Goal: Task Accomplishment & Management: Use online tool/utility

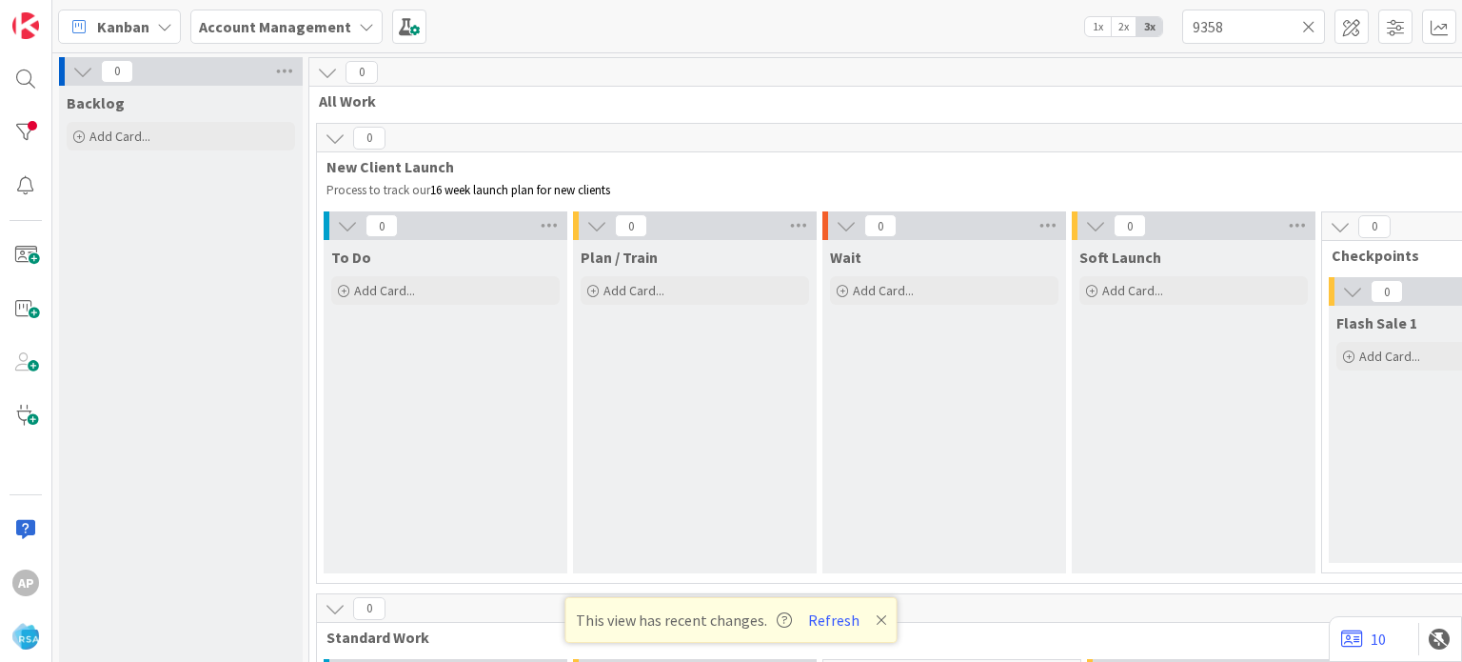
scroll to position [1438, 0]
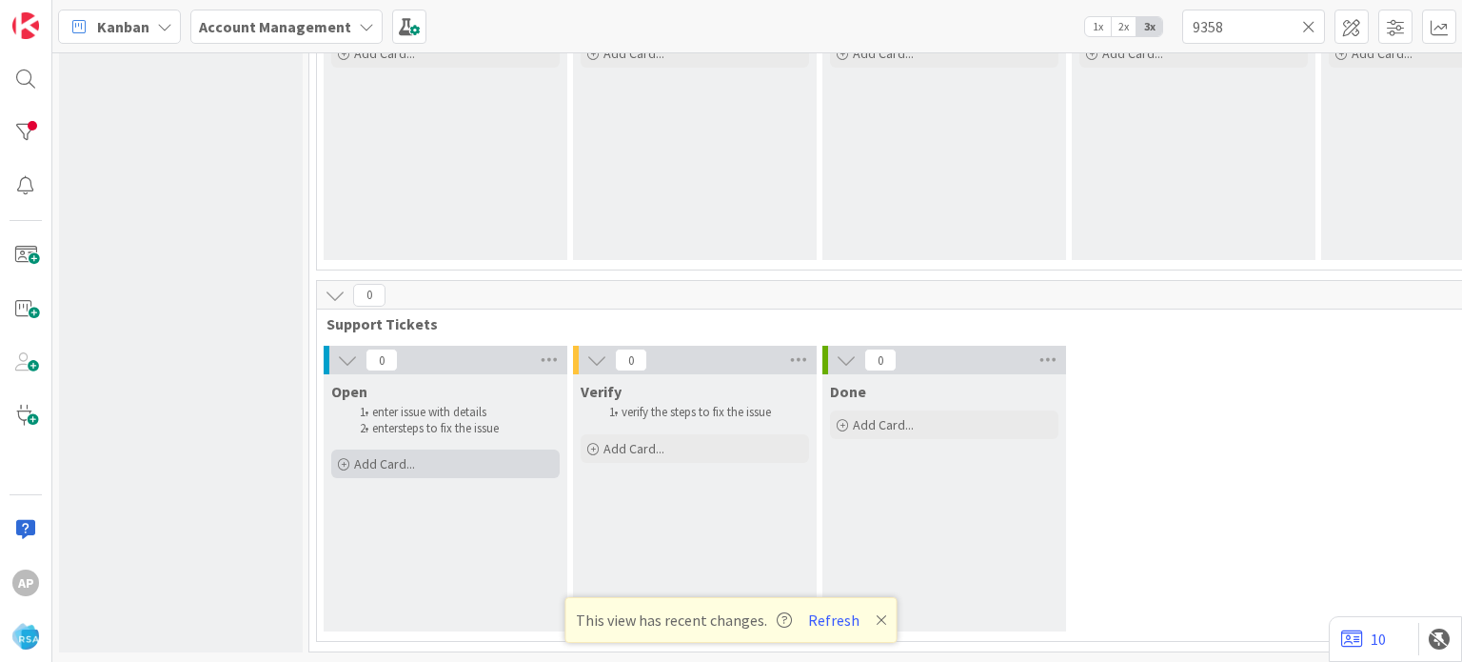
click at [449, 449] on div "Add Card..." at bounding box center [445, 463] width 228 height 29
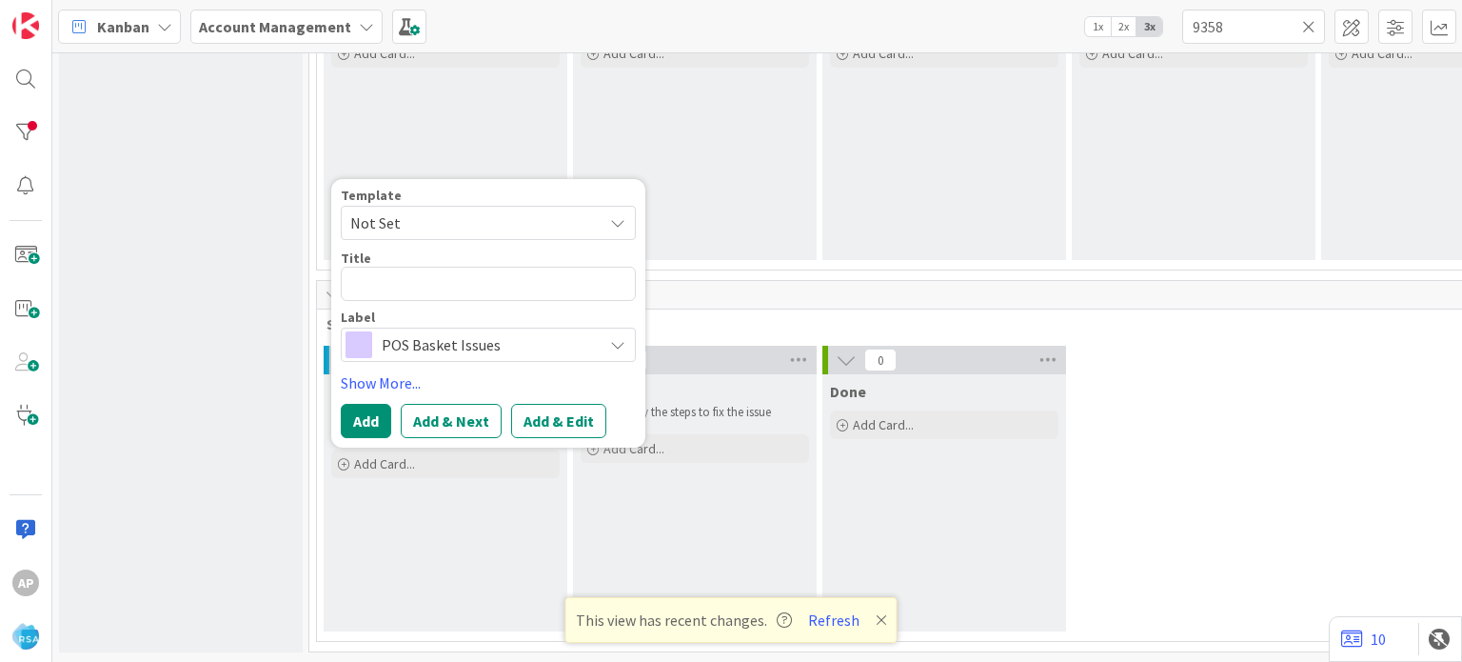
click at [442, 214] on span "Not Set" at bounding box center [469, 222] width 238 height 25
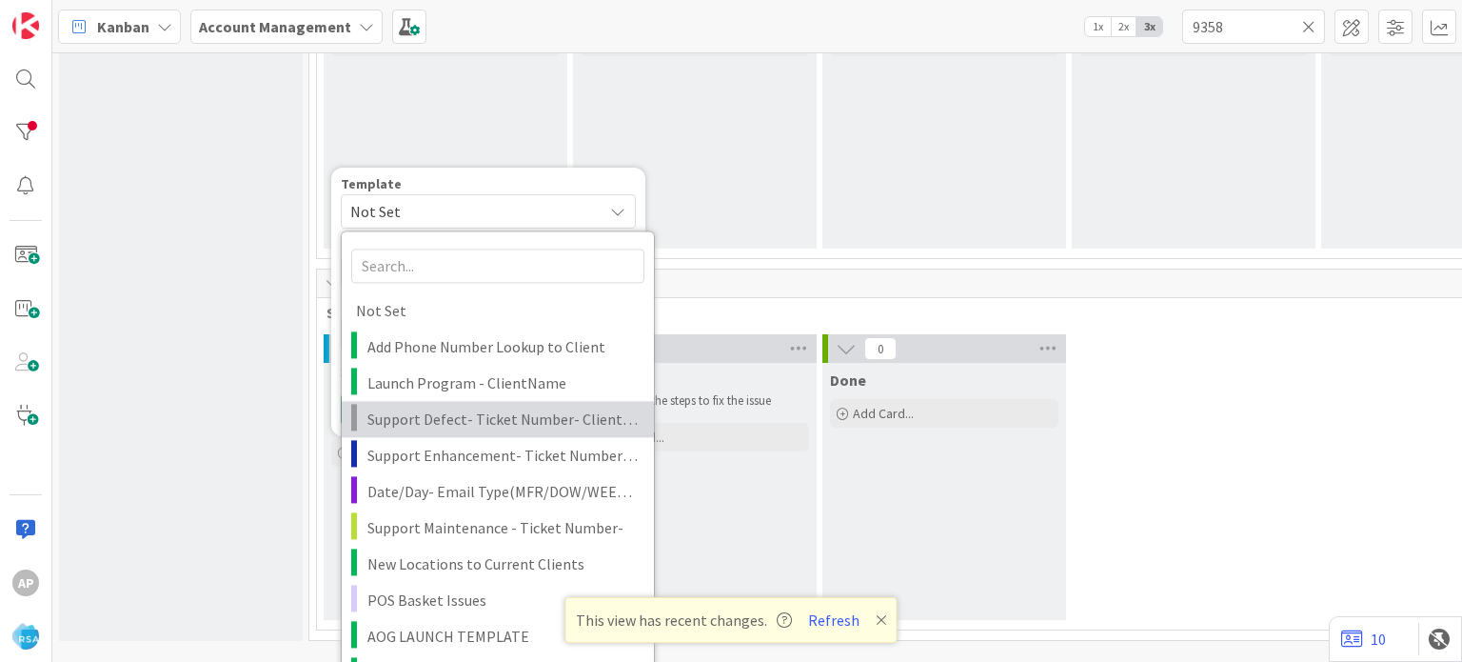
click at [494, 423] on span "Support Defect- Ticket Number- Client Name- Product Name" at bounding box center [503, 418] width 272 height 25
type textarea "x"
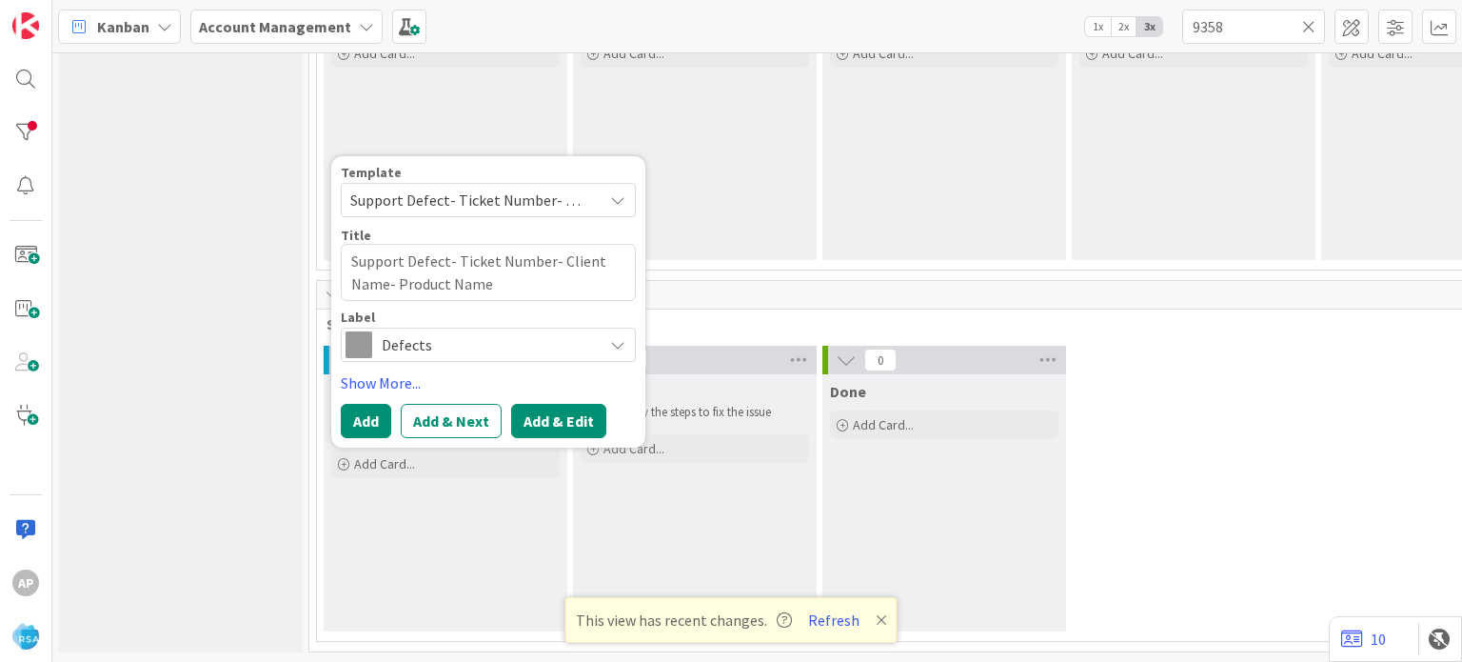
click at [535, 404] on button "Add & Edit" at bounding box center [558, 421] width 95 height 34
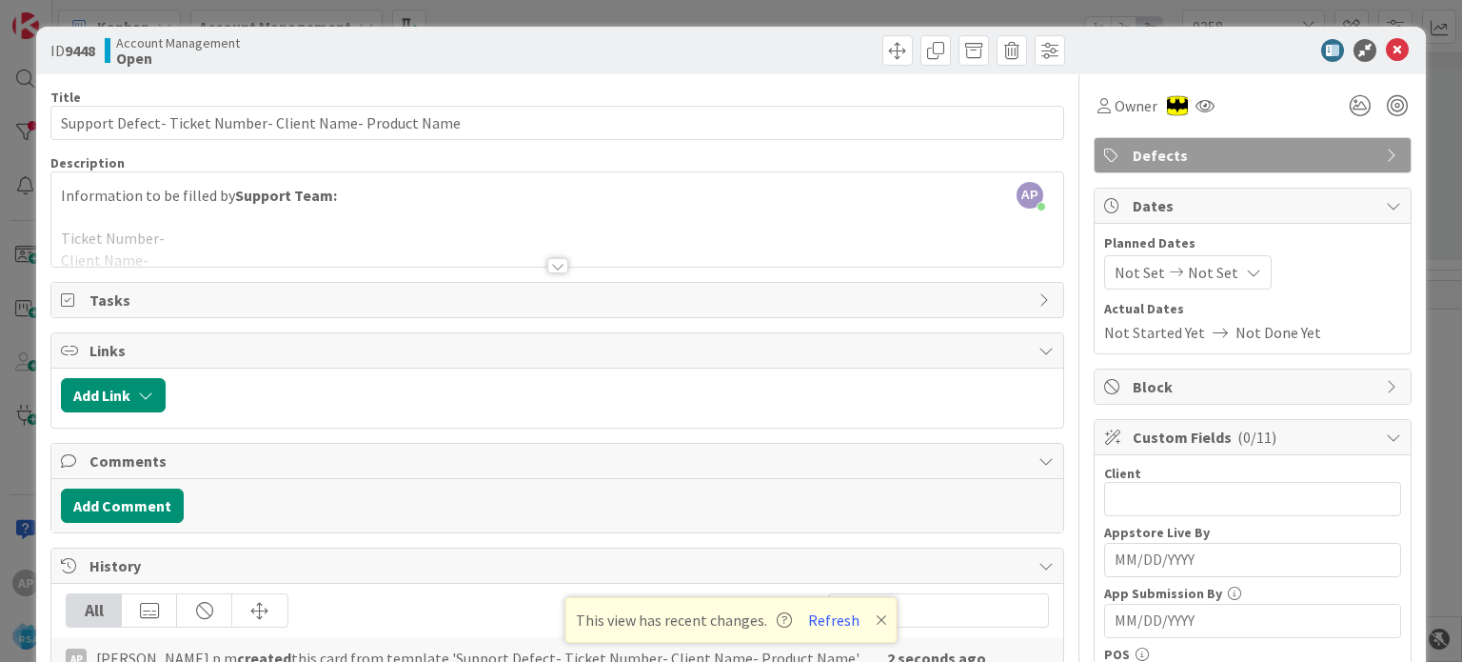
click at [549, 266] on div at bounding box center [557, 265] width 21 height 15
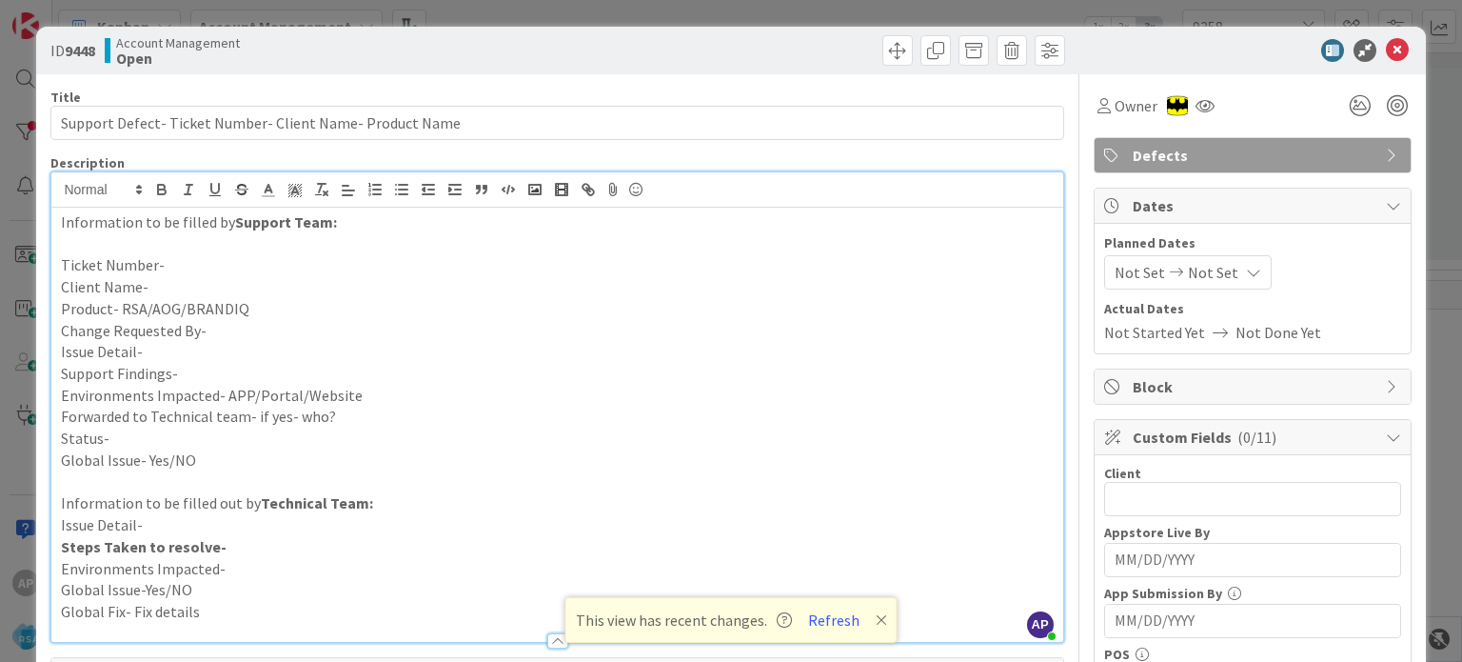
click at [200, 364] on p "Support Findings-" at bounding box center [557, 374] width 992 height 22
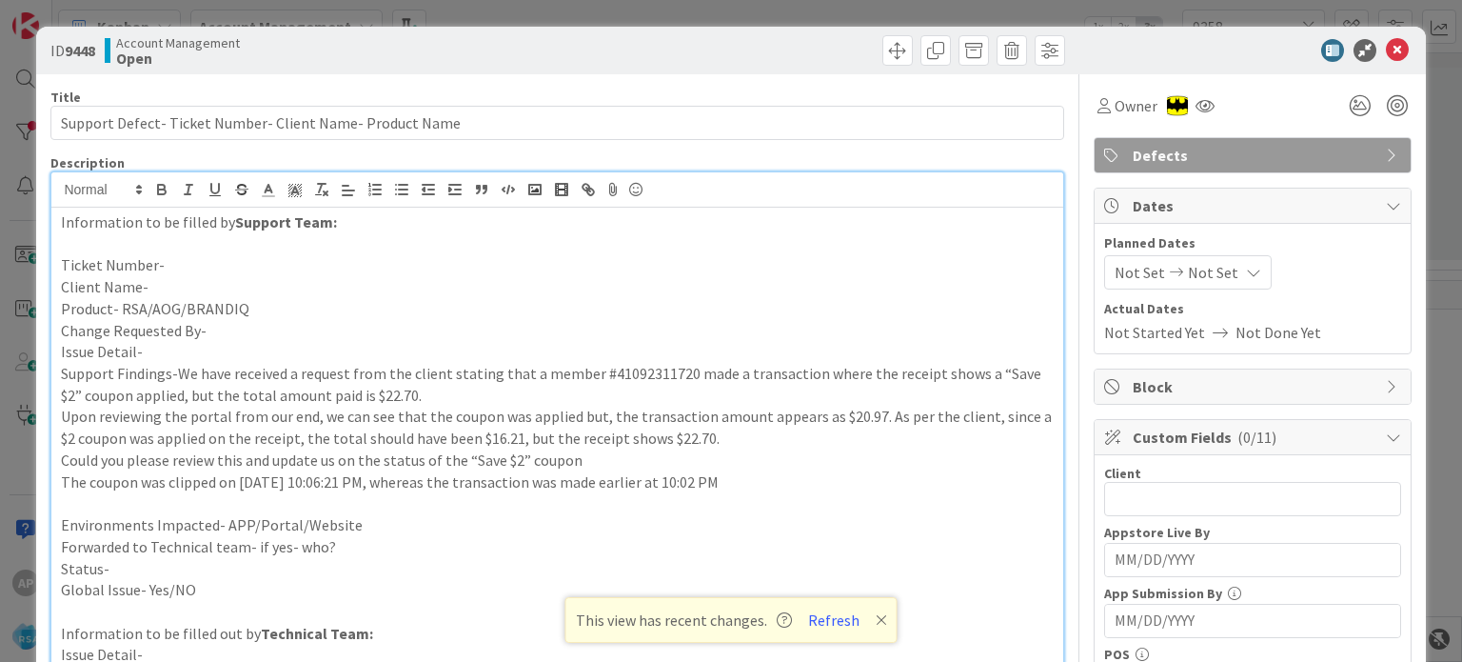
click at [193, 348] on p "Issue Detail-" at bounding box center [557, 352] width 992 height 22
paste div
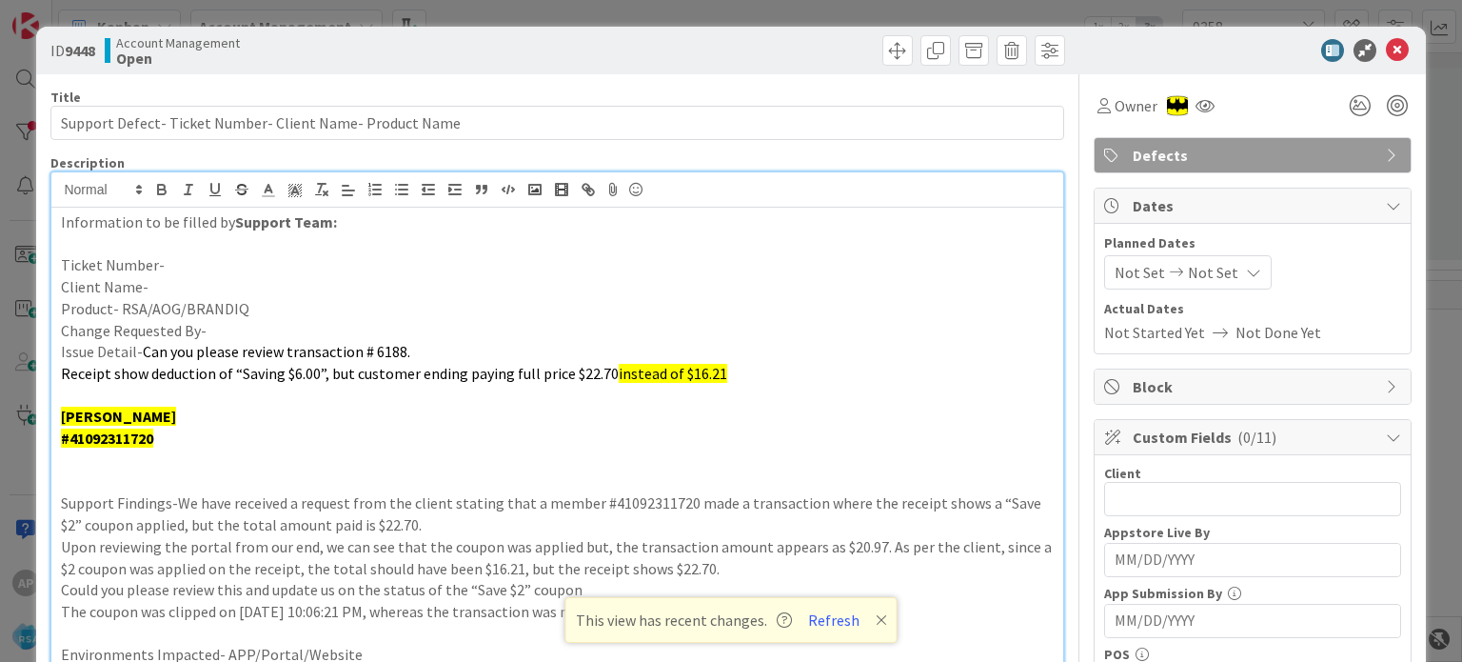
click at [251, 334] on p "Change Requested By-" at bounding box center [557, 331] width 992 height 22
click at [287, 311] on p "Product- RSA/AOG/BRANDIQ" at bounding box center [557, 309] width 992 height 22
click at [184, 285] on p "Client Name-" at bounding box center [557, 287] width 992 height 22
drag, startPoint x: 254, startPoint y: 290, endPoint x: 145, endPoint y: 290, distance: 109.5
click at [145, 290] on p "Client Name-El Rancho Supermercado" at bounding box center [557, 287] width 992 height 22
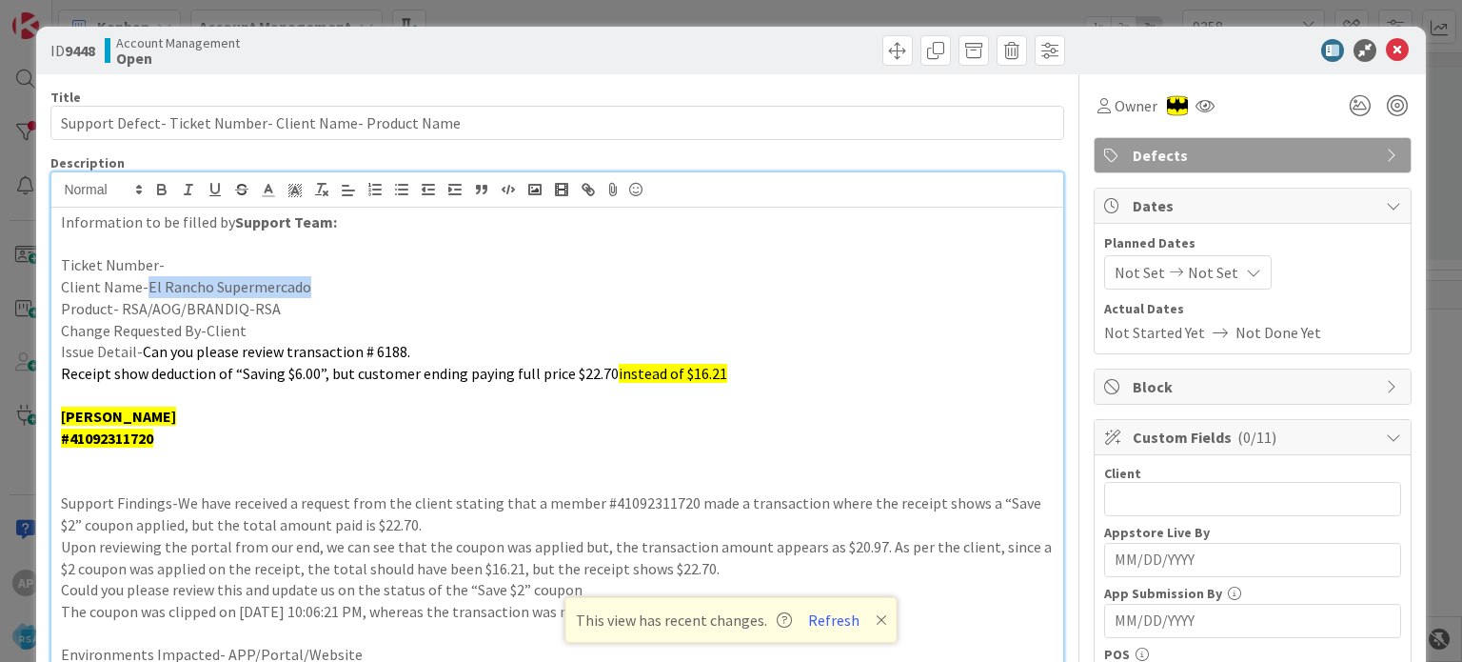
copy p "El Rancho Supermercado"
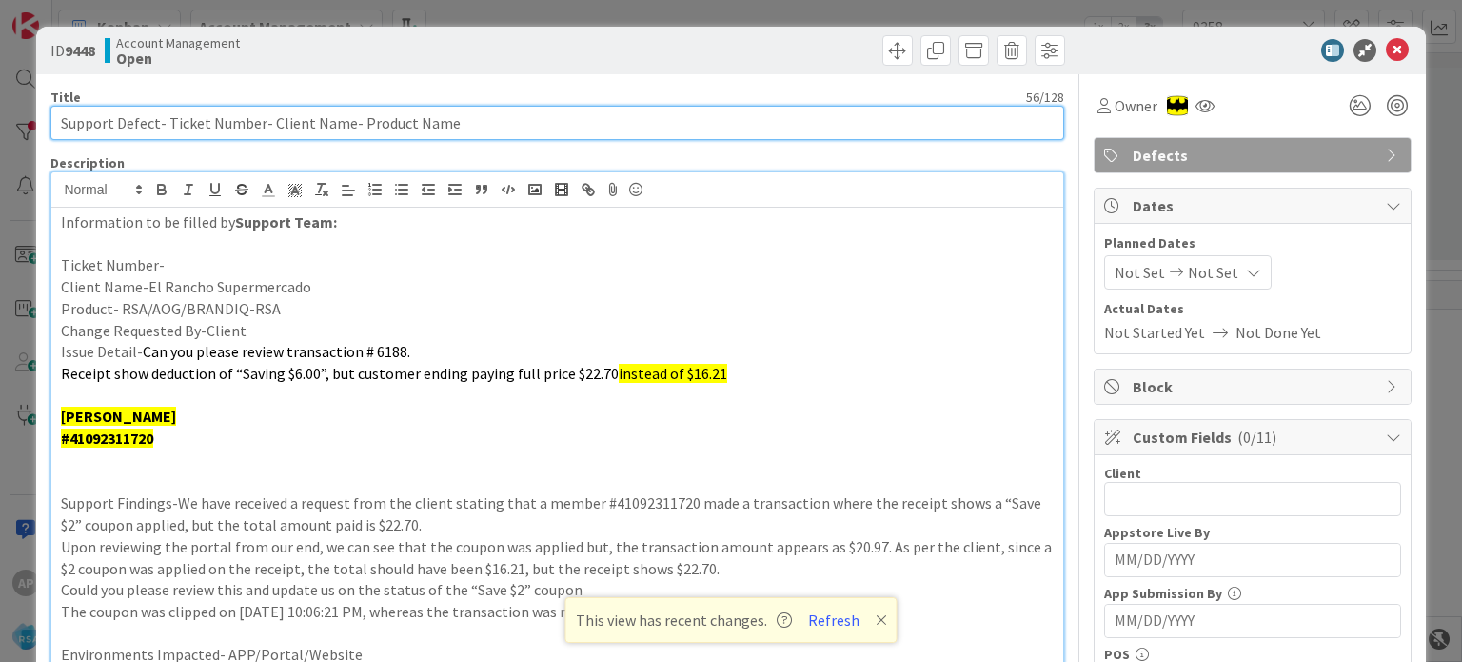
drag, startPoint x: 267, startPoint y: 123, endPoint x: 340, endPoint y: 121, distance: 73.3
click at [340, 121] on input "Support Defect- Ticket Number- Client Name- Product Name" at bounding box center [556, 123] width 1013 height 34
paste input "El Rancho Supermercado"
type input "Support Defect- Ticket Number- Client NameEl Rancho Supermercado- Product Name"
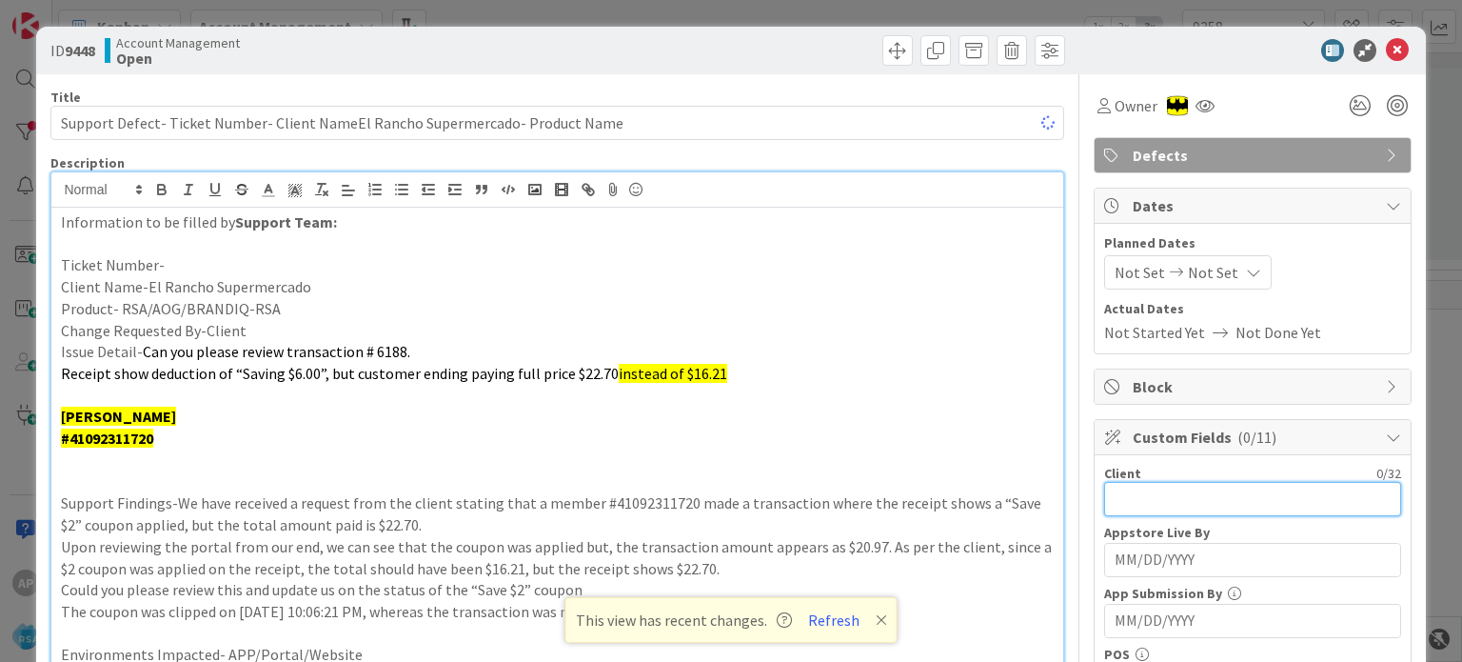
click at [1253, 509] on input "text" at bounding box center [1252, 499] width 297 height 34
paste input "El Rancho Supermercado"
type input "El Rancho Supermercado"
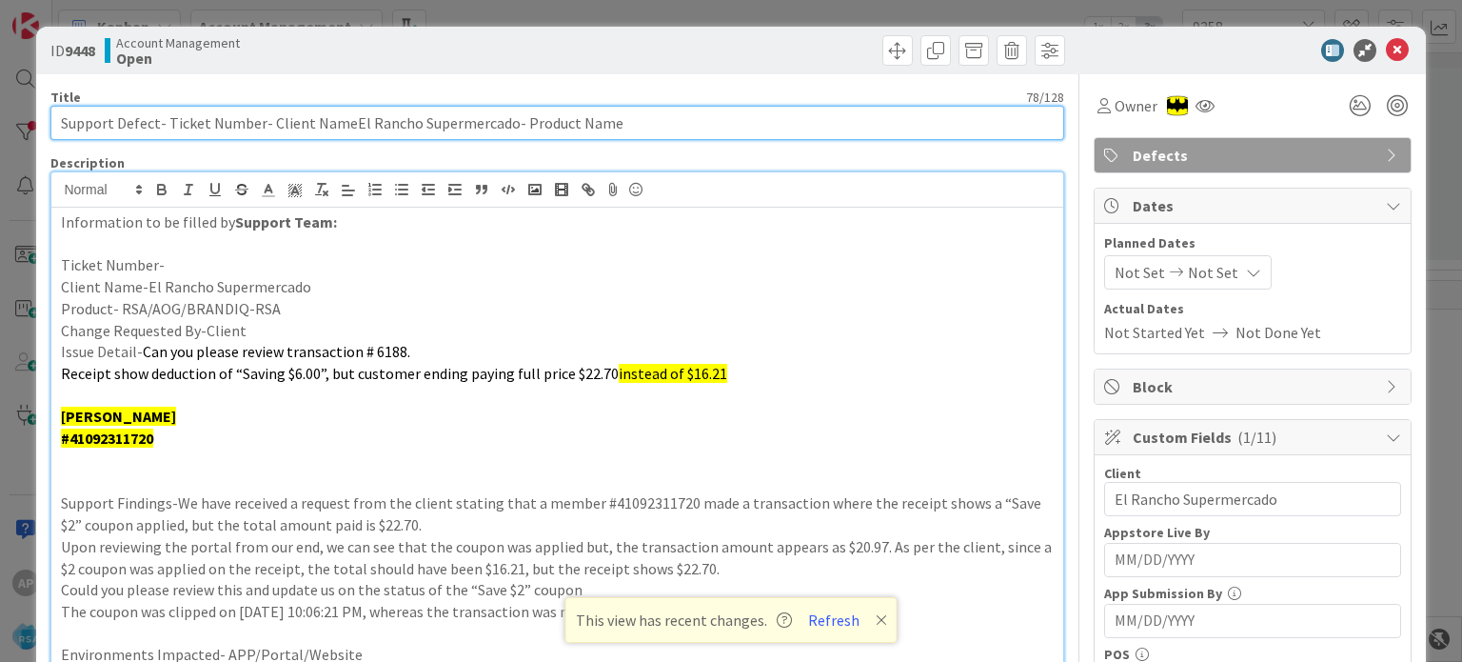
drag, startPoint x: 168, startPoint y: 120, endPoint x: 256, endPoint y: 118, distance: 88.5
click at [256, 118] on input "Support Defect- Ticket Number- Client NameEl Rancho Supermercado- Product Name" at bounding box center [556, 123] width 1013 height 34
paste input "#318896"
click at [200, 119] on input "Support Defect- #318896- Client NameEl Rancho Supermercado- Product Name" at bounding box center [556, 123] width 1013 height 34
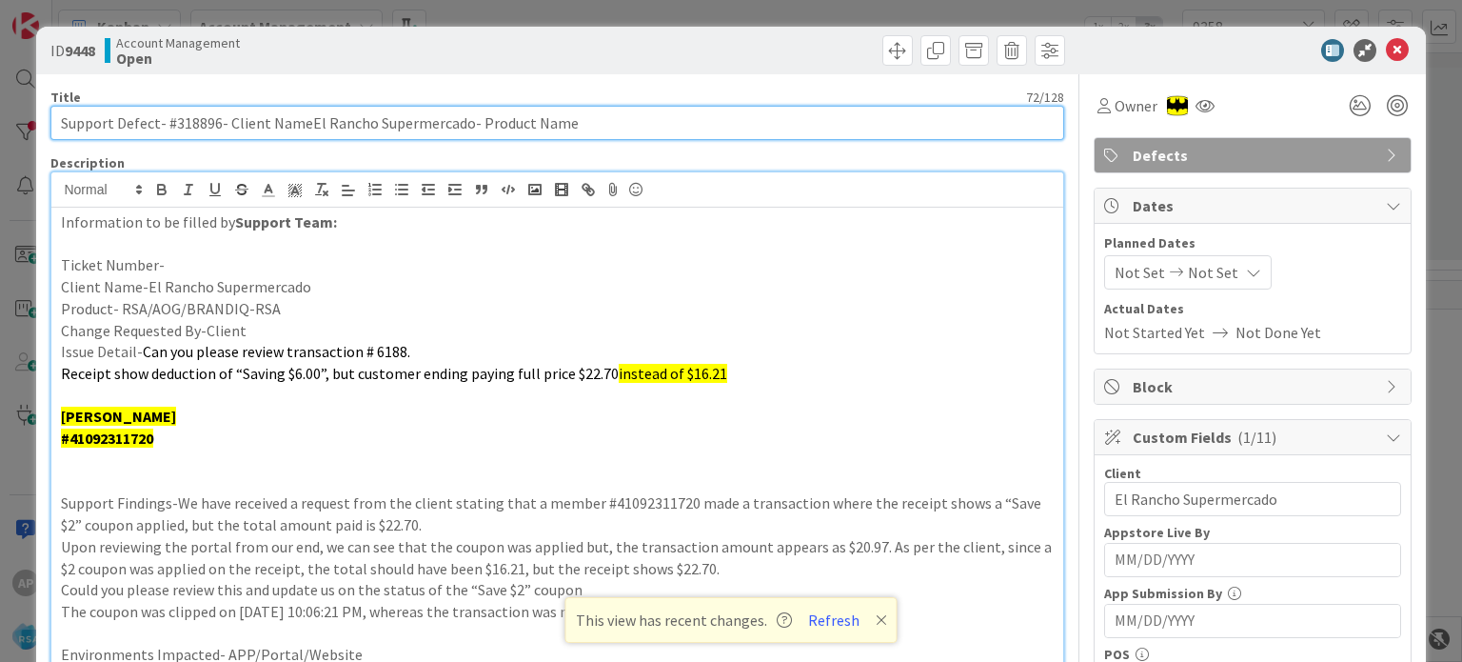
type input "Support Defect- #318896- Client NameEl Rancho Supermercado- Product Name"
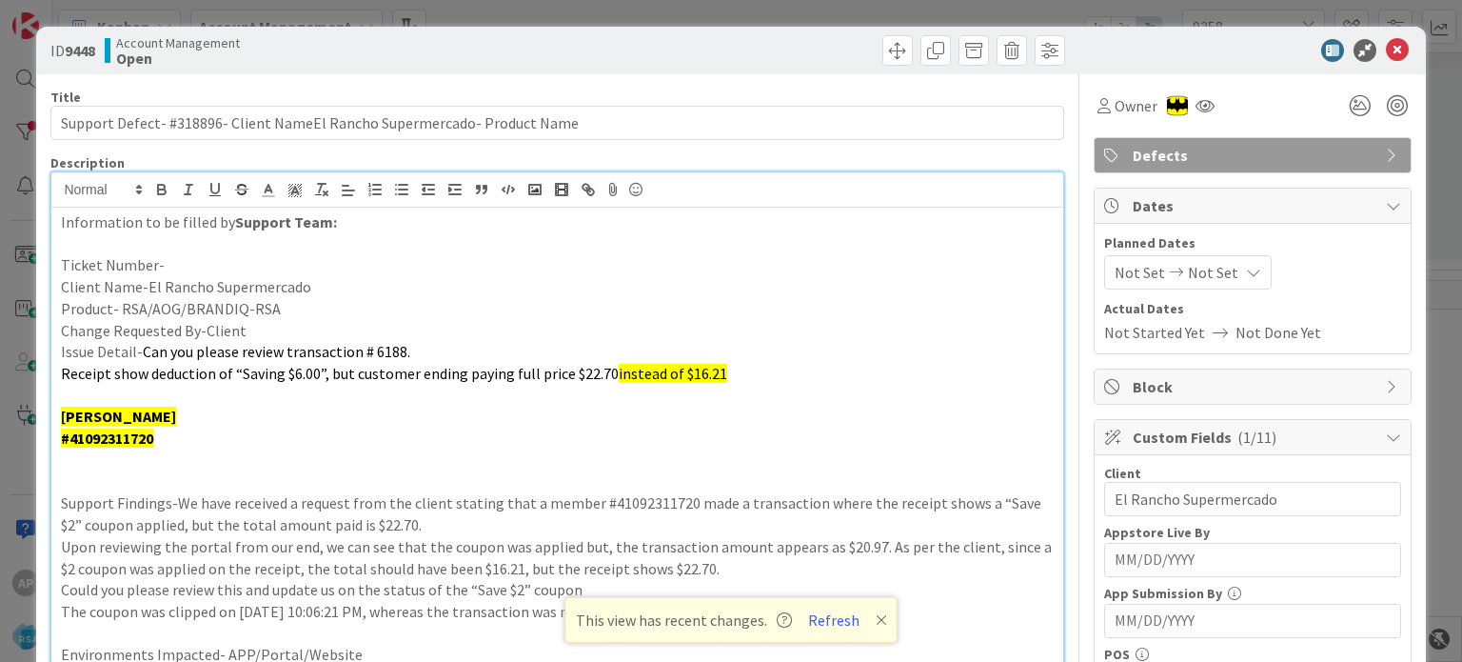
click at [201, 267] on p "Ticket Number-" at bounding box center [557, 265] width 992 height 22
click at [165, 477] on p at bounding box center [557, 482] width 992 height 22
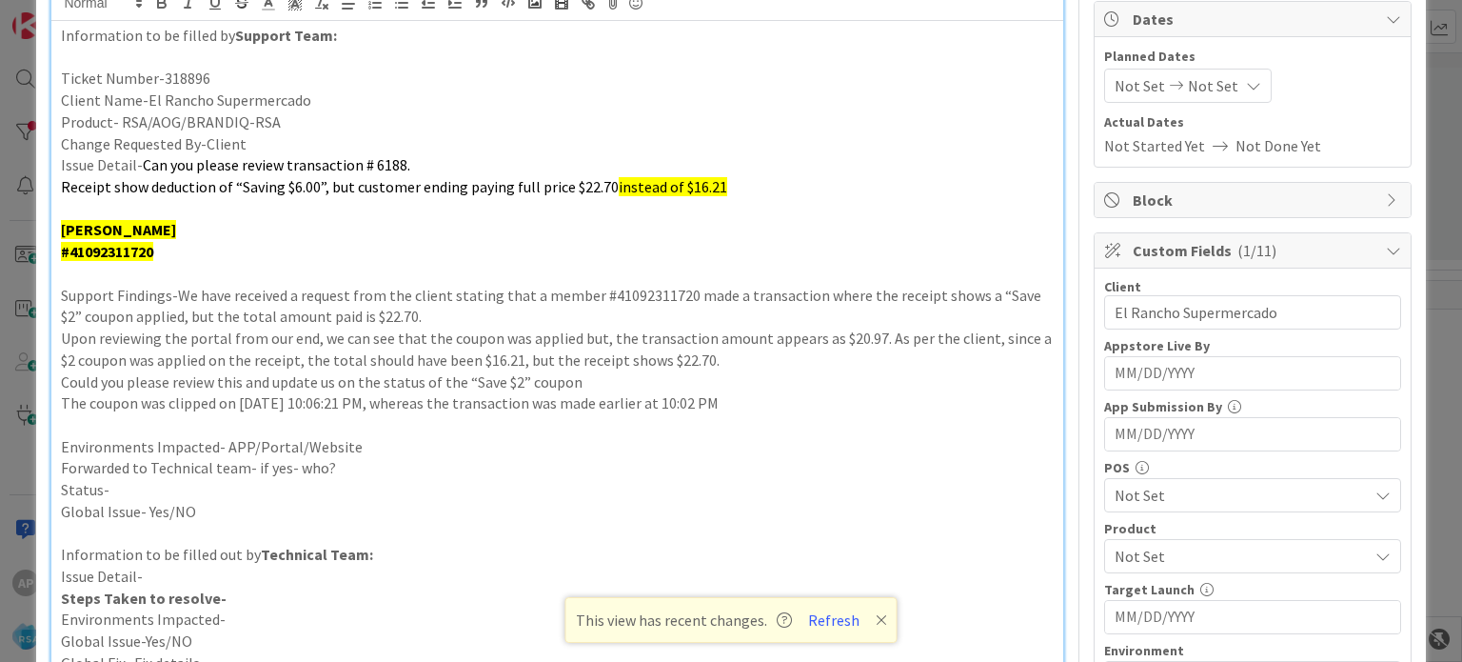
scroll to position [190, 0]
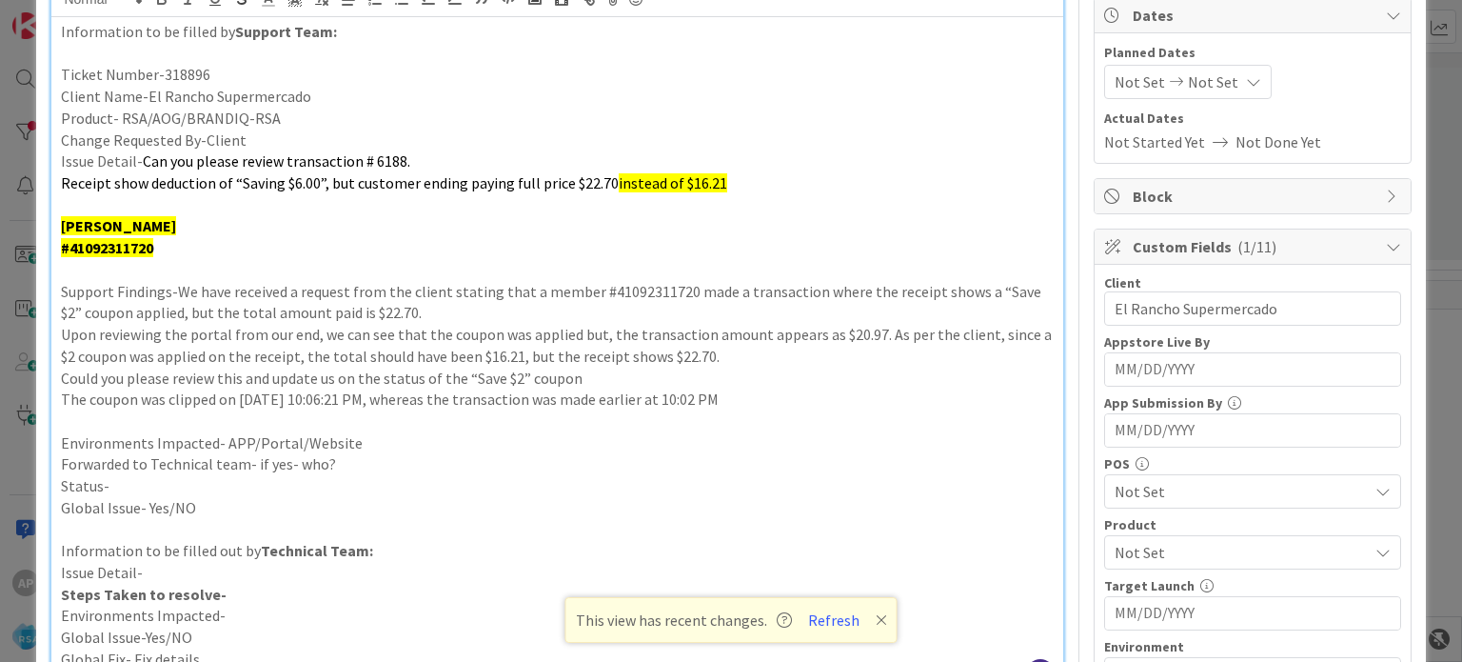
click at [361, 442] on p "Environments Impacted- APP/Portal/Website" at bounding box center [557, 443] width 992 height 22
click at [339, 462] on p "Forwarded to Technical team- if yes- who?" at bounding box center [557, 464] width 992 height 22
click at [321, 475] on p "Status-" at bounding box center [557, 486] width 992 height 22
click at [1144, 542] on span "Not Set" at bounding box center [1241, 552] width 253 height 23
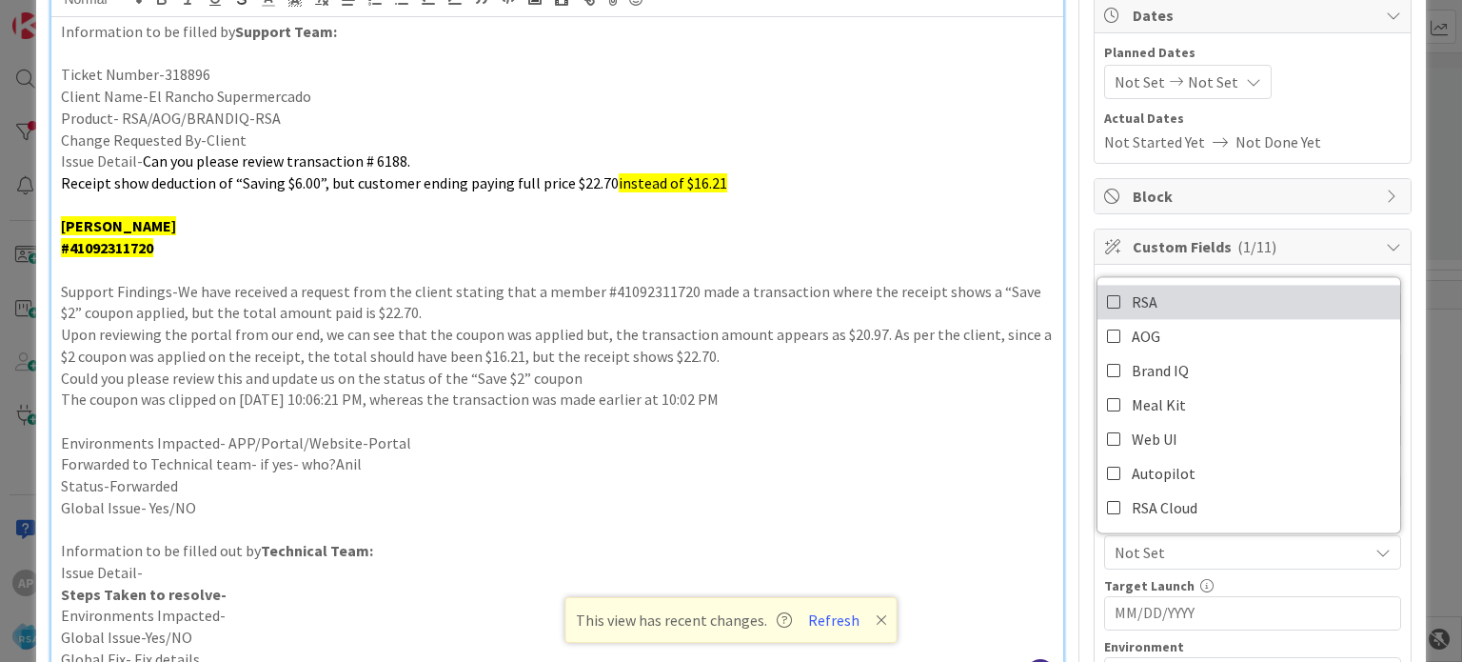
click at [1150, 289] on link "RSA" at bounding box center [1248, 302] width 303 height 34
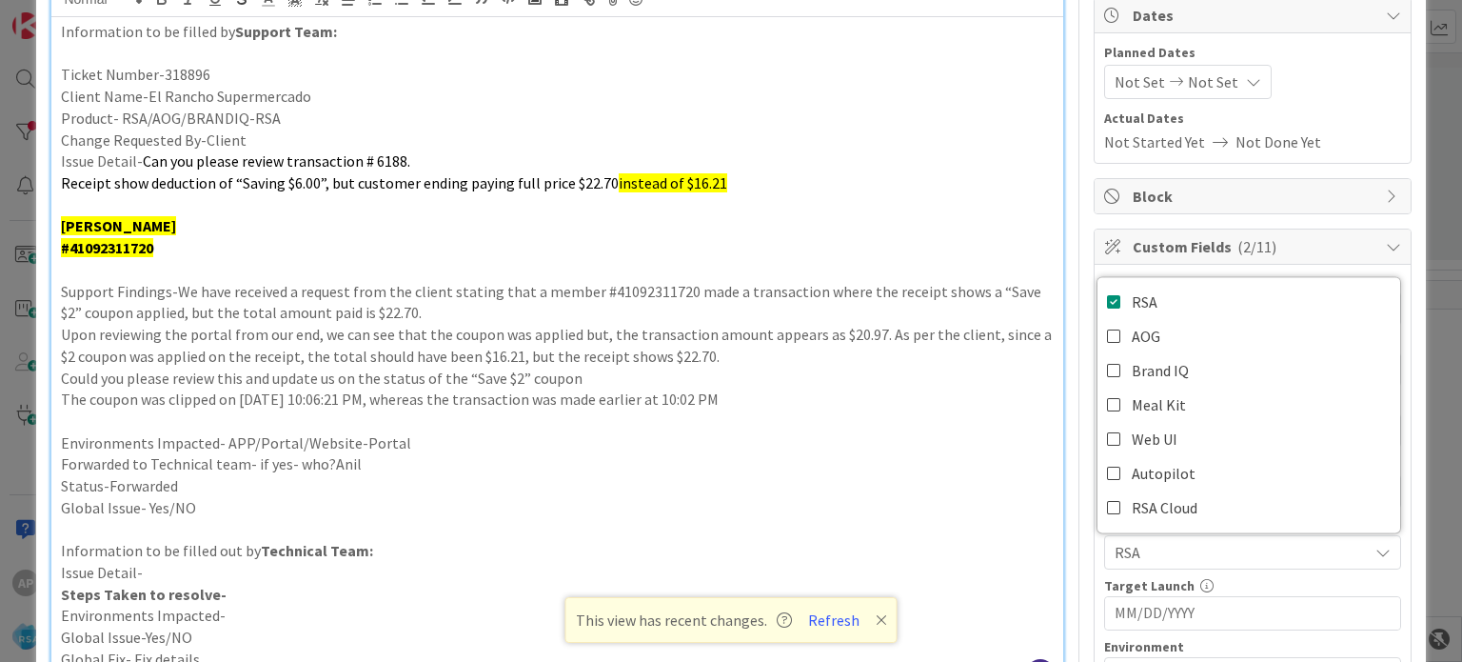
click at [898, 411] on p at bounding box center [557, 421] width 992 height 22
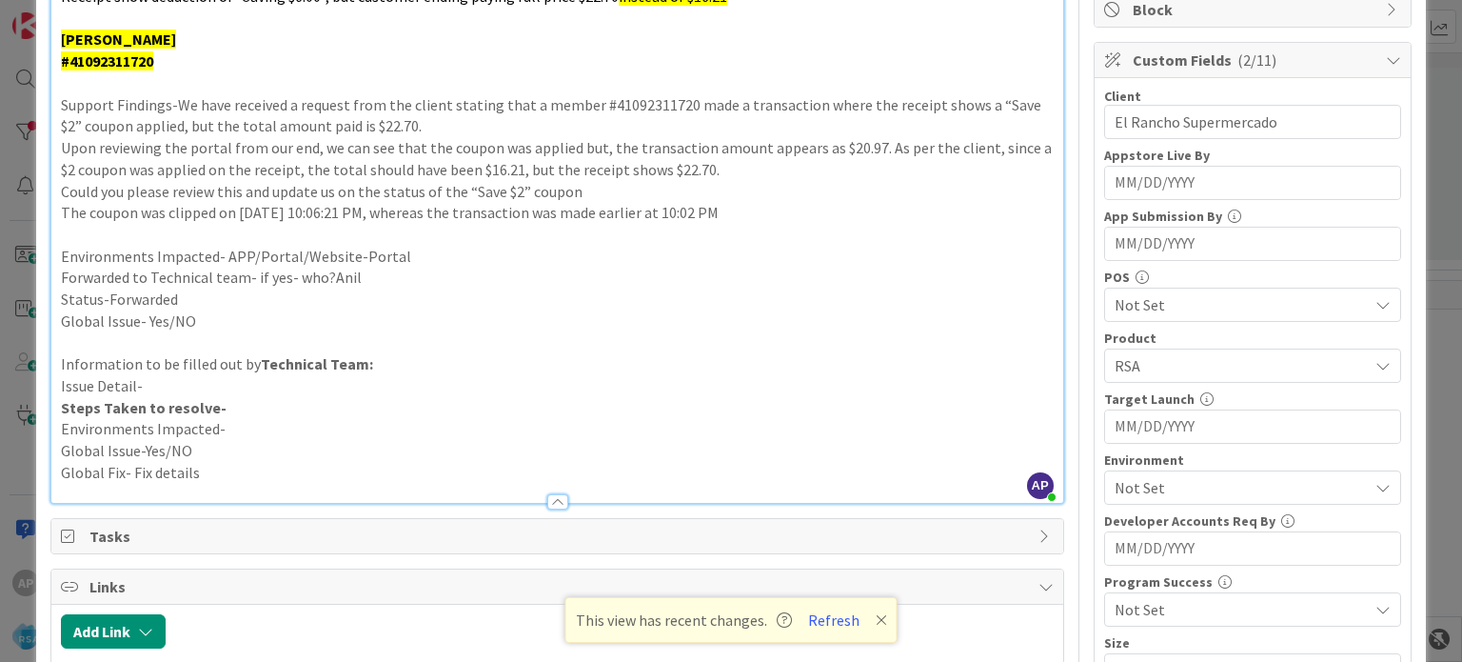
scroll to position [381, 0]
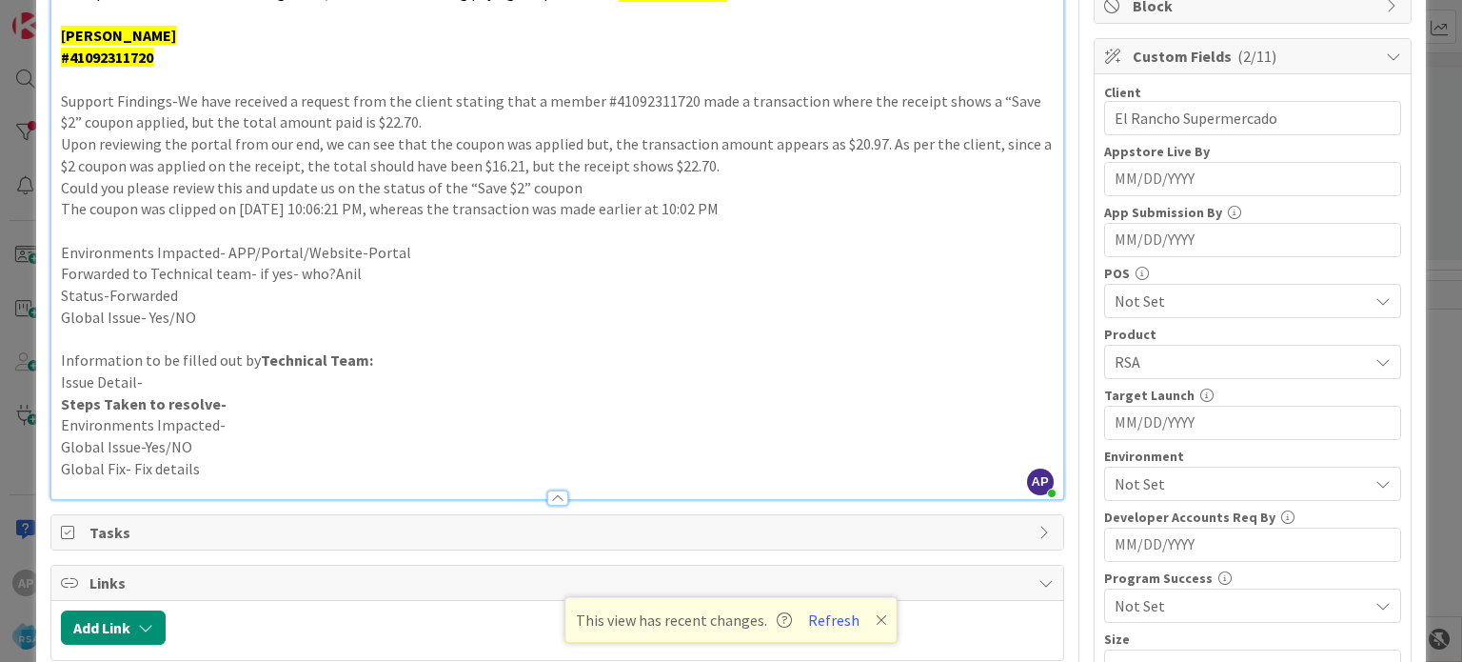
click at [1159, 481] on span "Not Set" at bounding box center [1241, 483] width 253 height 23
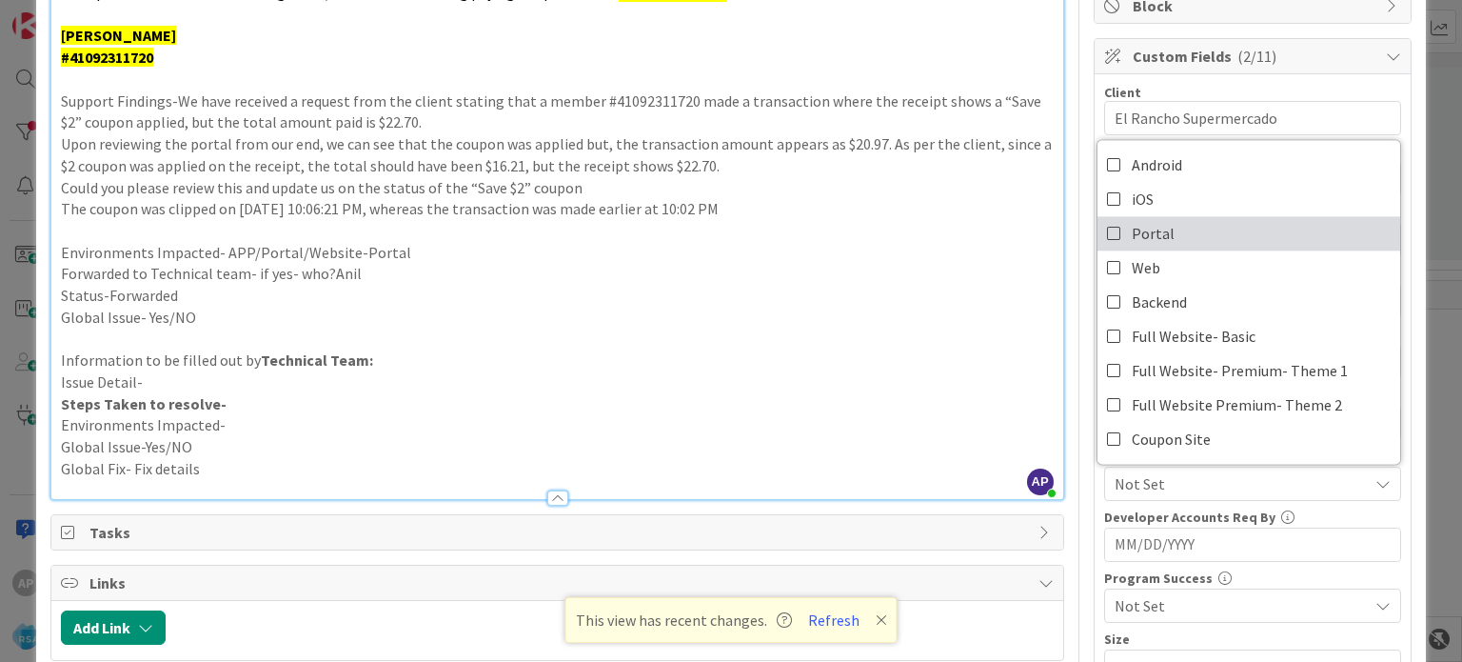
click at [1148, 231] on span "Portal" at bounding box center [1153, 233] width 43 height 29
click at [887, 316] on p "Global Issue- Yes/NO" at bounding box center [557, 317] width 992 height 22
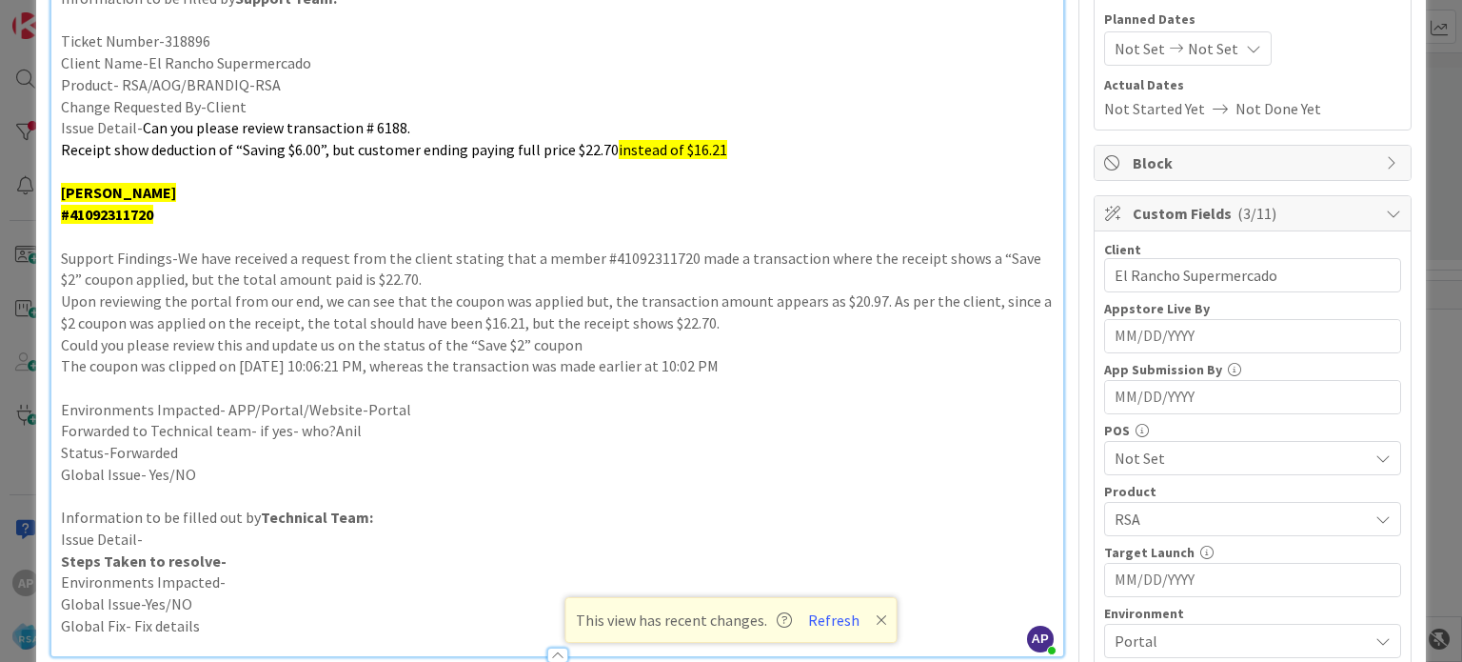
scroll to position [190, 0]
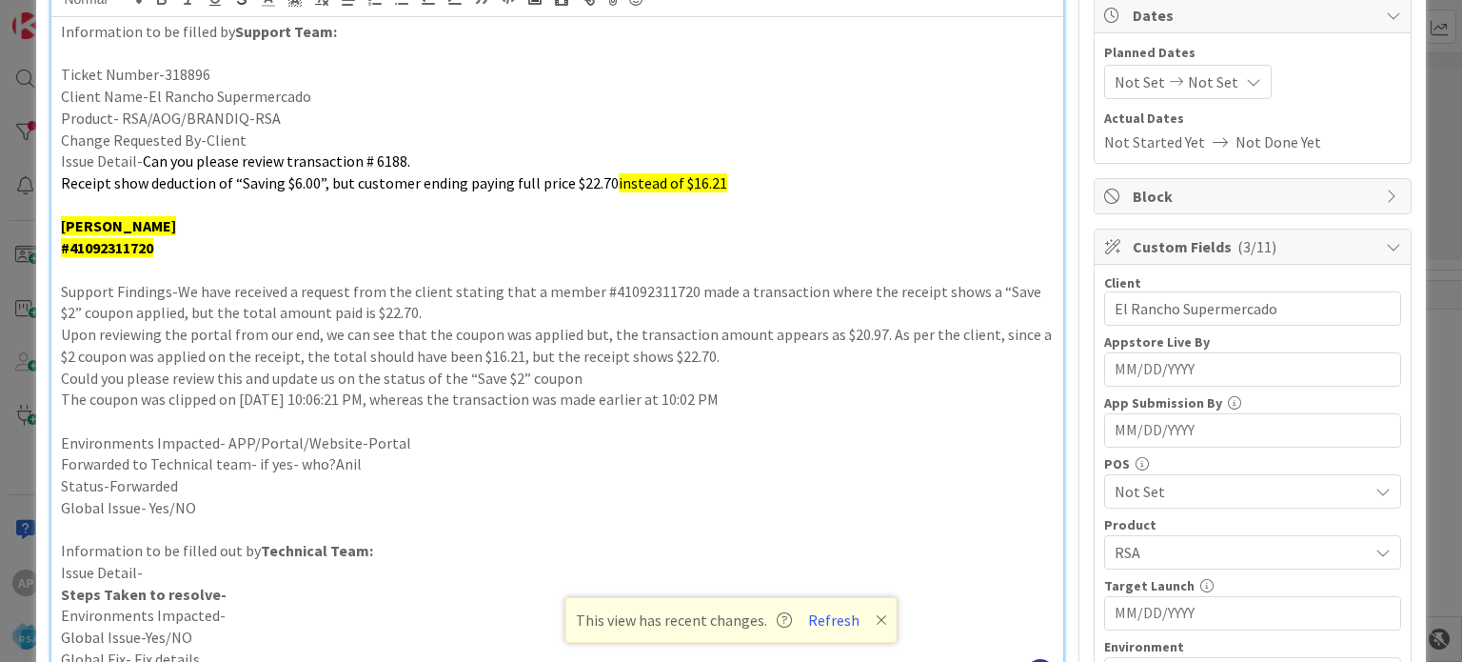
click at [1142, 85] on span "Not Set" at bounding box center [1140, 81] width 50 height 23
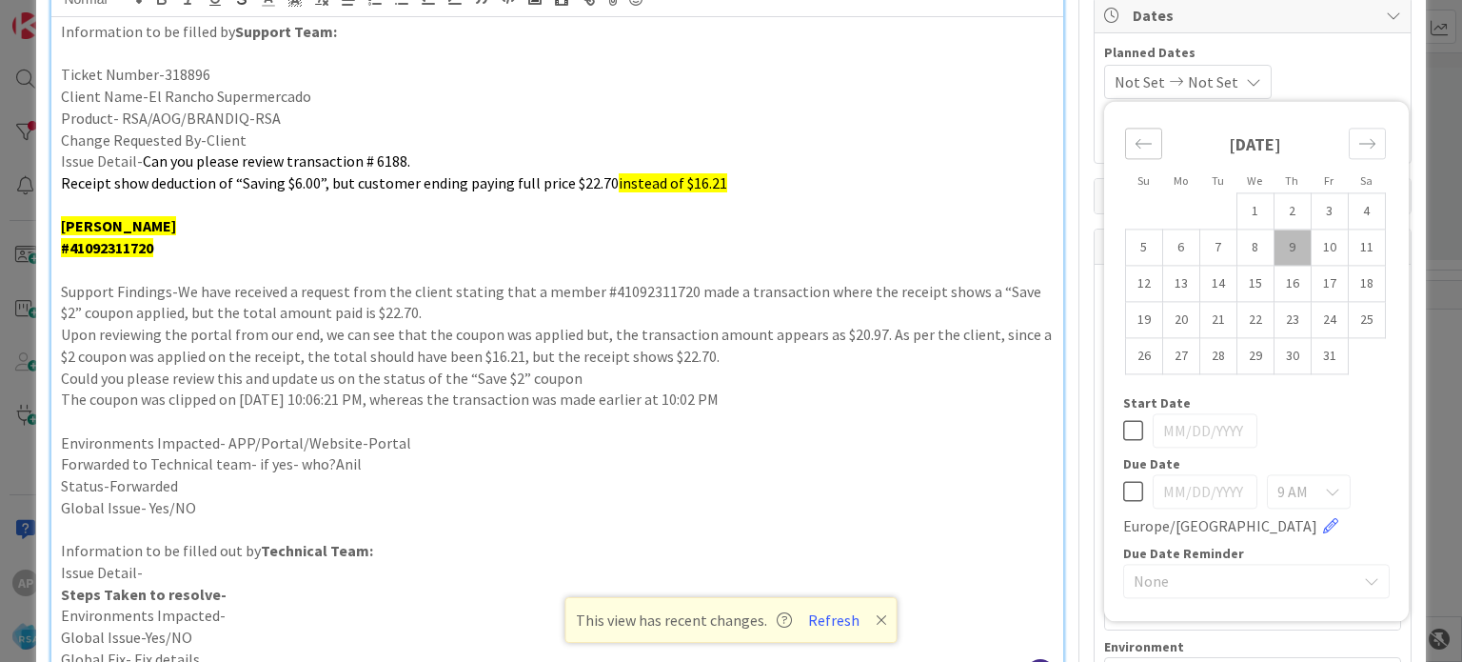
click at [1135, 139] on icon "Move backward to switch to the previous month." at bounding box center [1144, 143] width 18 height 18
click at [1173, 353] on td "29" at bounding box center [1180, 356] width 37 height 36
type input "[DATE]"
click at [1349, 151] on div "Move forward to switch to the next month." at bounding box center [1367, 143] width 37 height 31
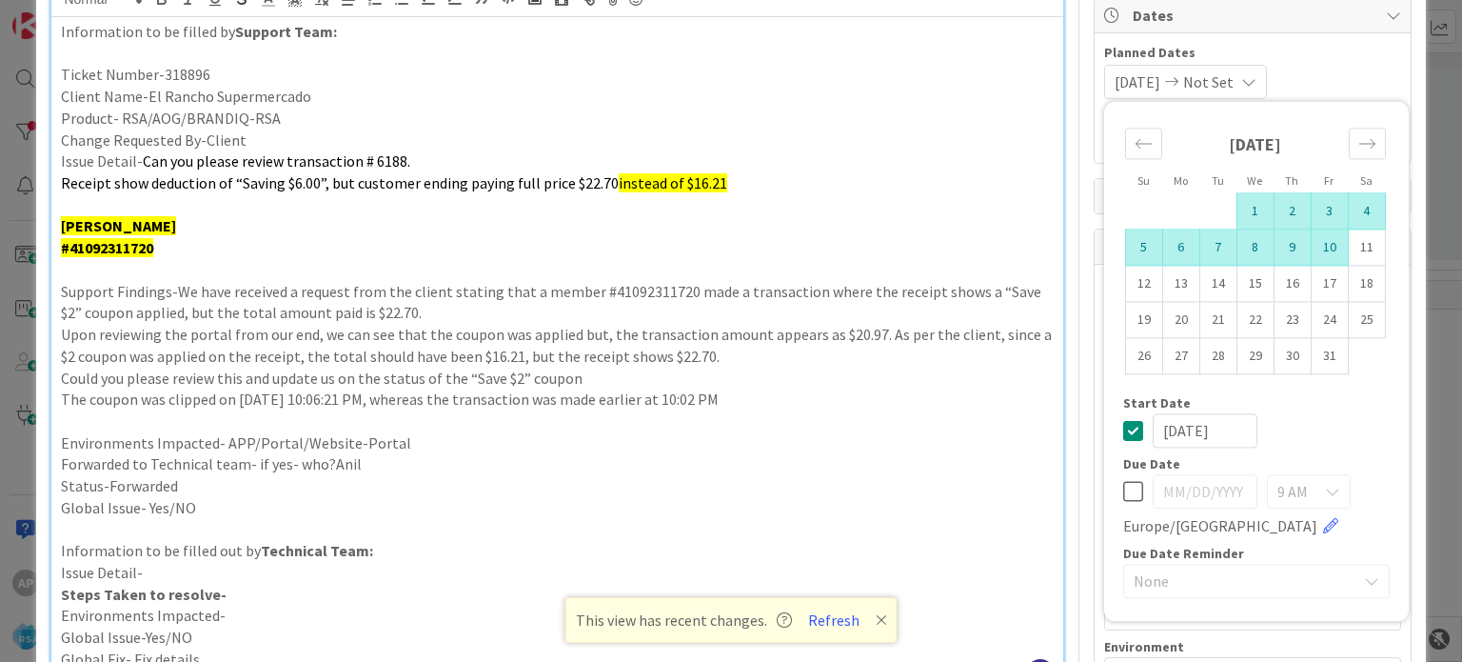
click at [1317, 249] on td "10" at bounding box center [1329, 247] width 37 height 36
type input "[DATE]"
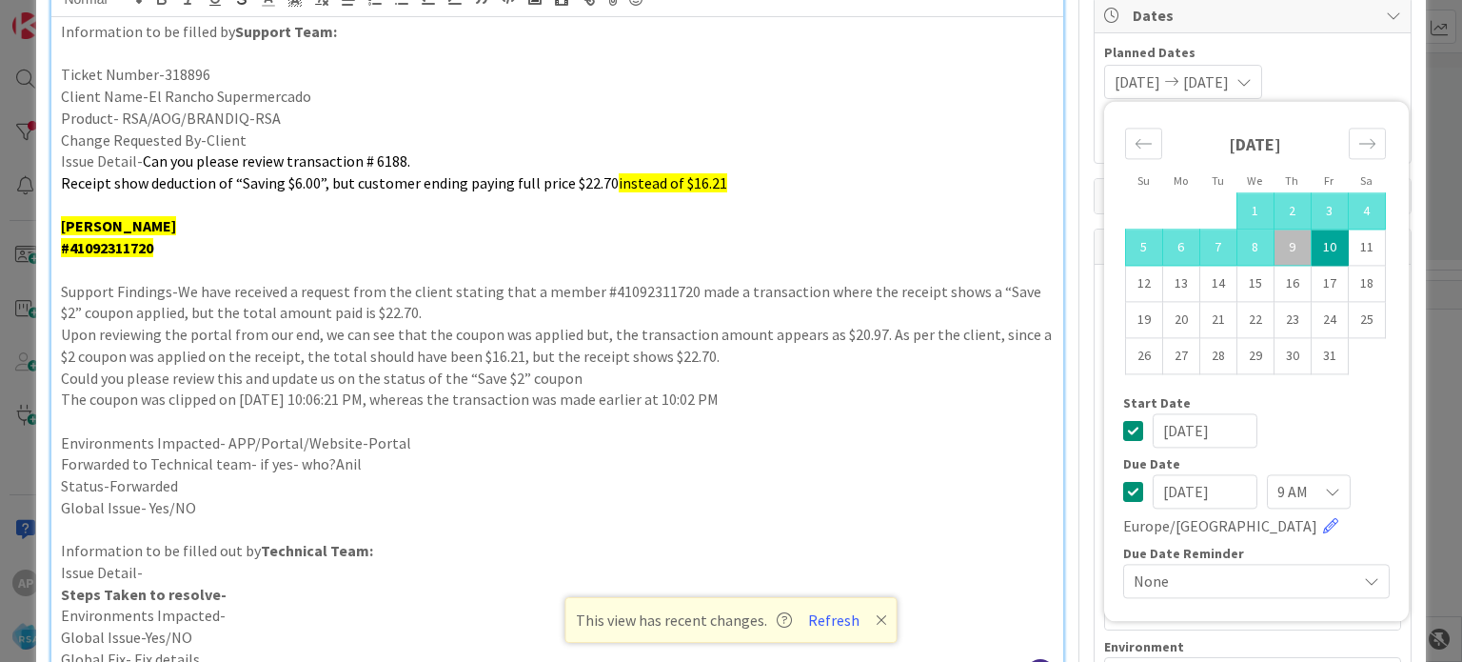
click at [738, 231] on p "[PERSON_NAME]" at bounding box center [557, 226] width 992 height 22
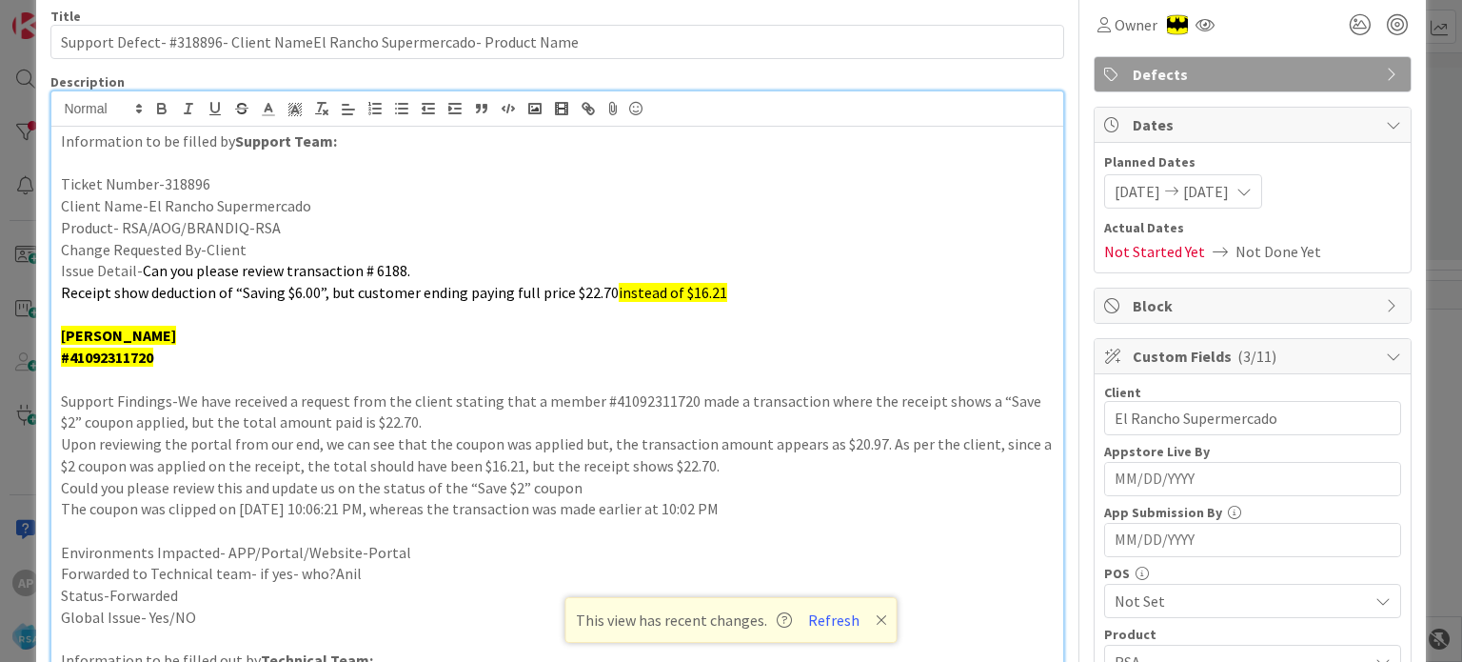
scroll to position [0, 0]
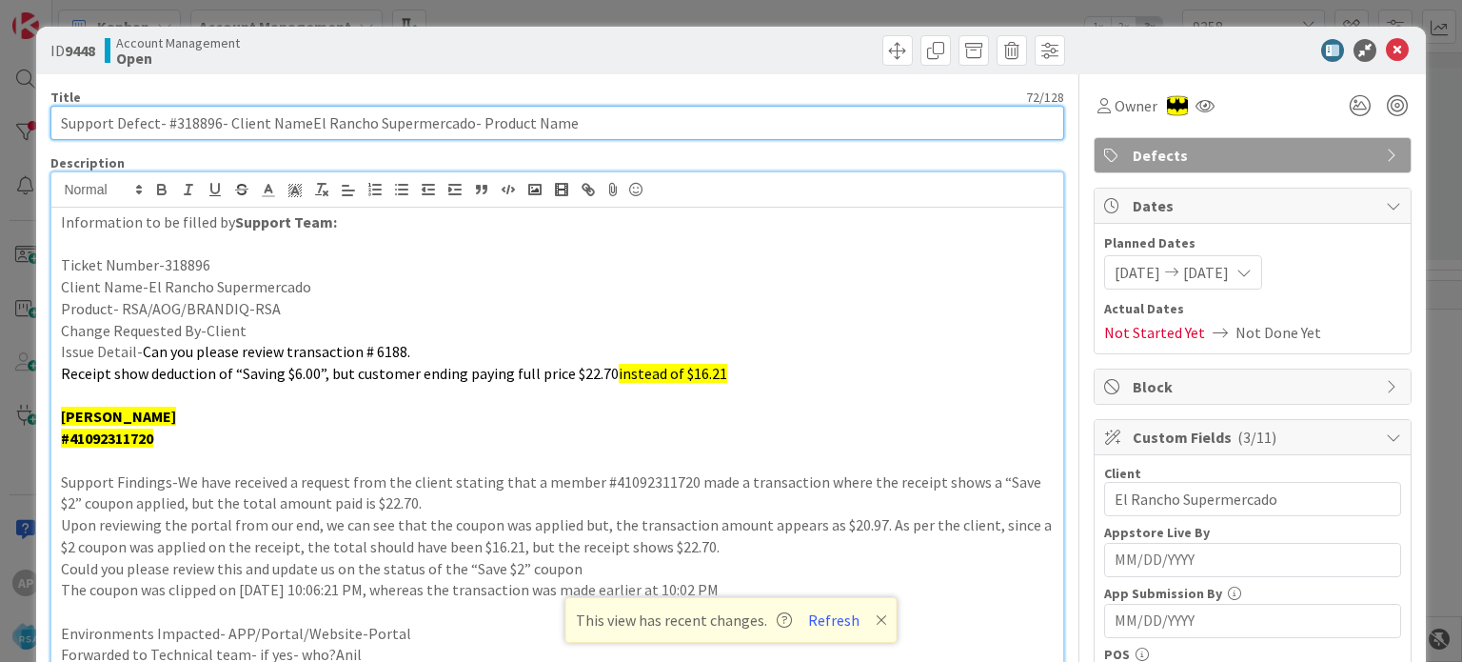
drag, startPoint x: 590, startPoint y: 125, endPoint x: 472, endPoint y: 113, distance: 118.6
click at [472, 113] on input "Support Defect- #318896- Client NameEl Rancho Supermercado- Product Name" at bounding box center [556, 123] width 1013 height 34
type input "Support Defect- #318896- Client NameEl Rancho Supermercado- RSA"
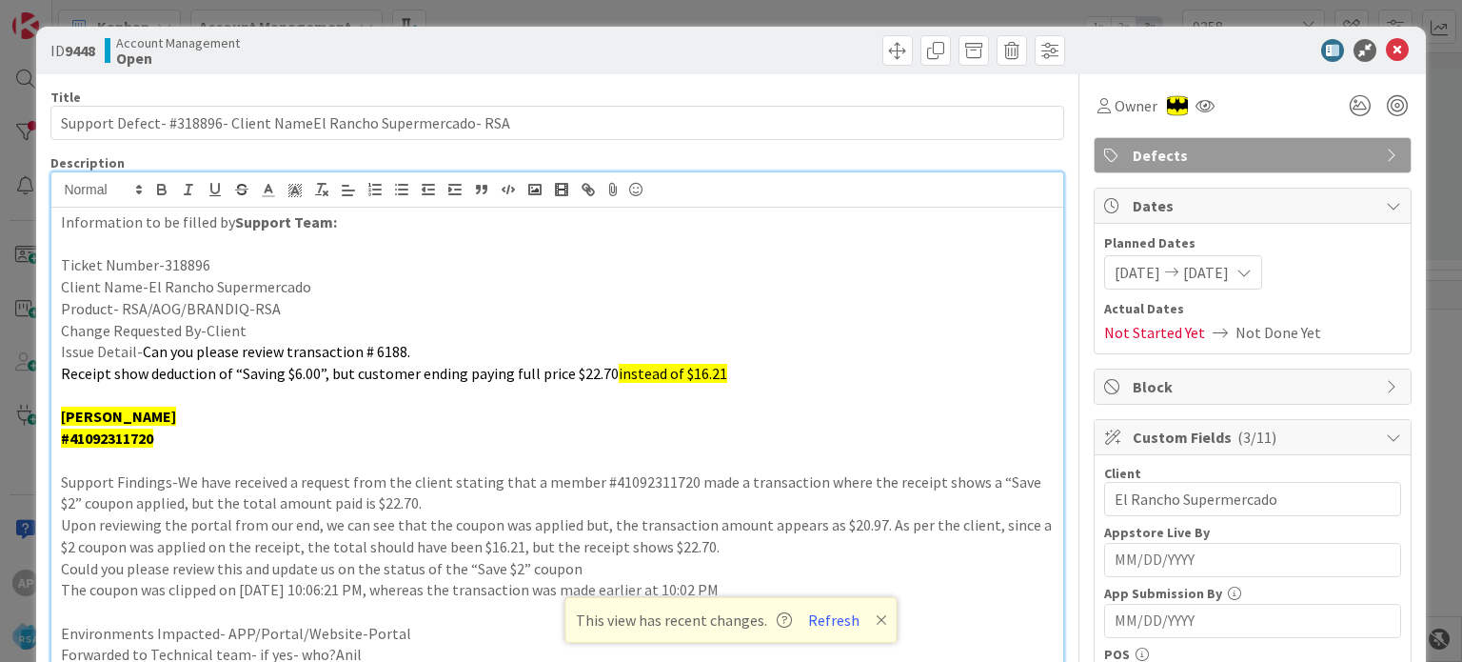
click at [183, 401] on p at bounding box center [557, 396] width 992 height 22
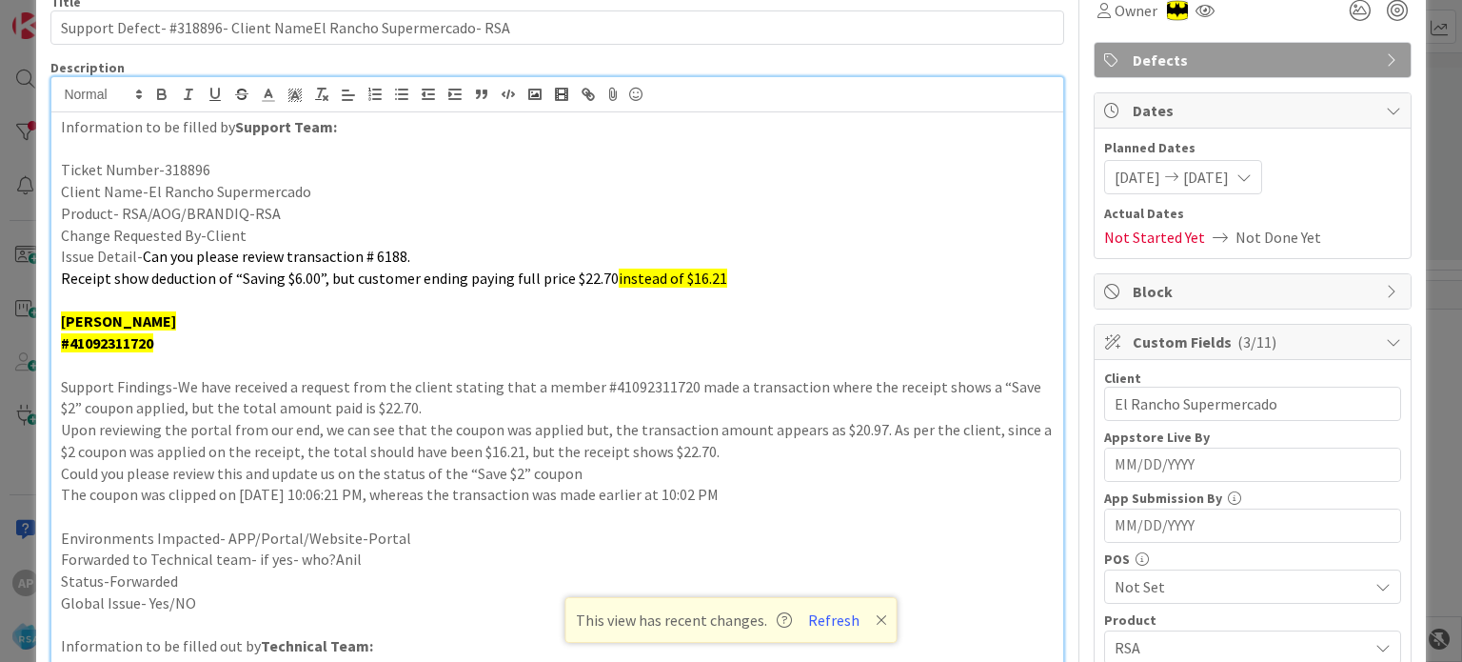
click at [299, 509] on p at bounding box center [557, 516] width 992 height 22
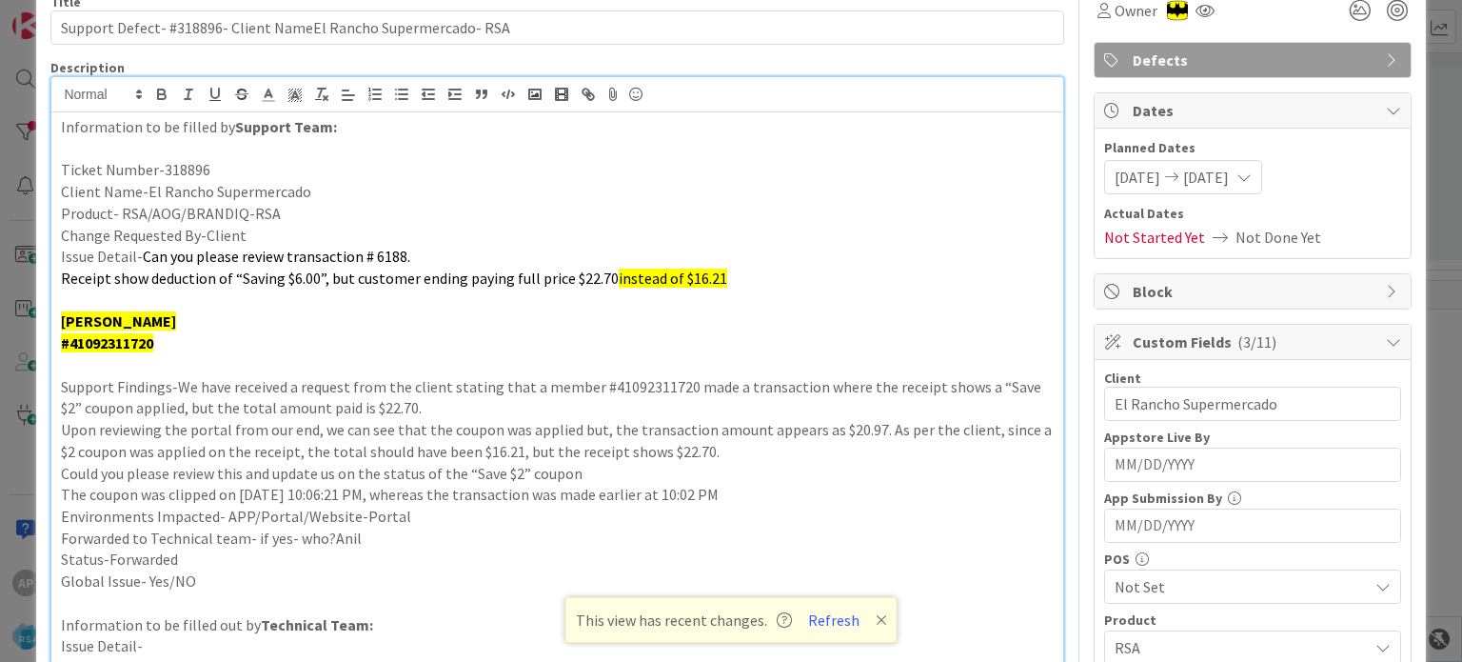
click at [324, 254] on span "Can you please review transaction # 6188." at bounding box center [276, 256] width 267 height 19
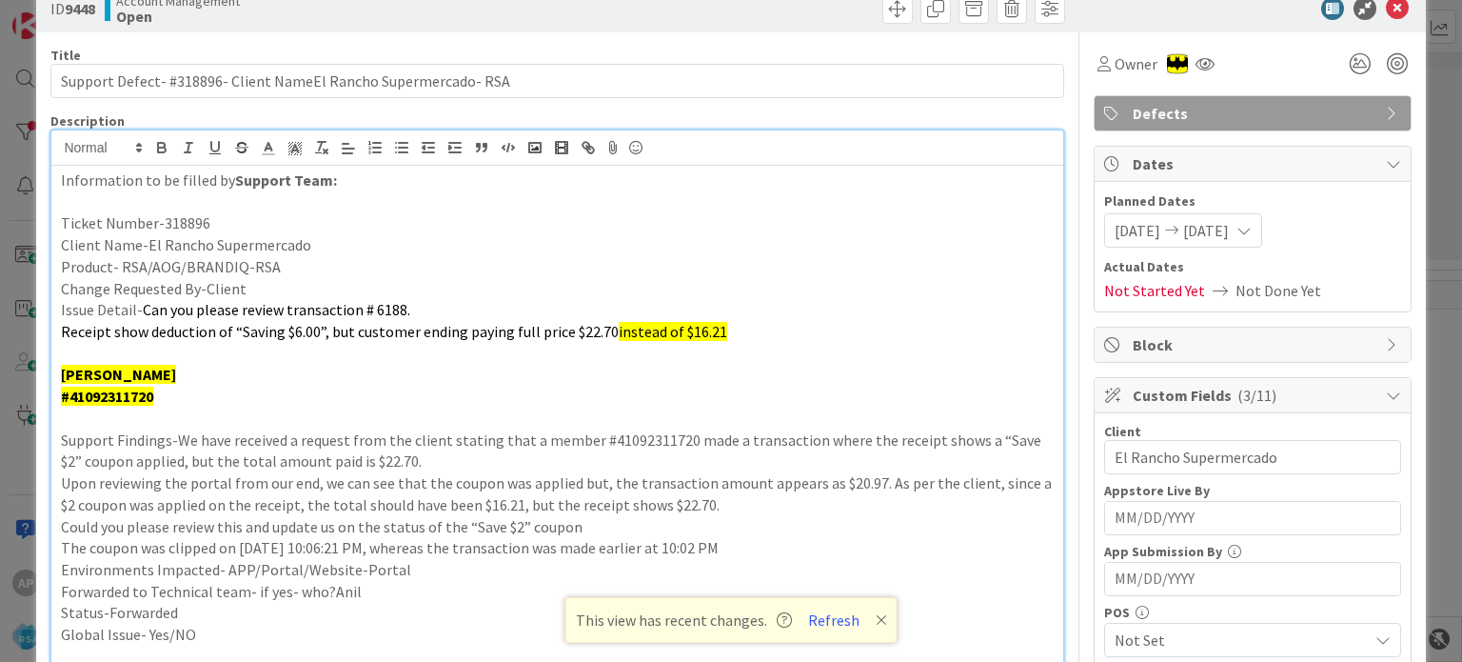
scroll to position [41, 0]
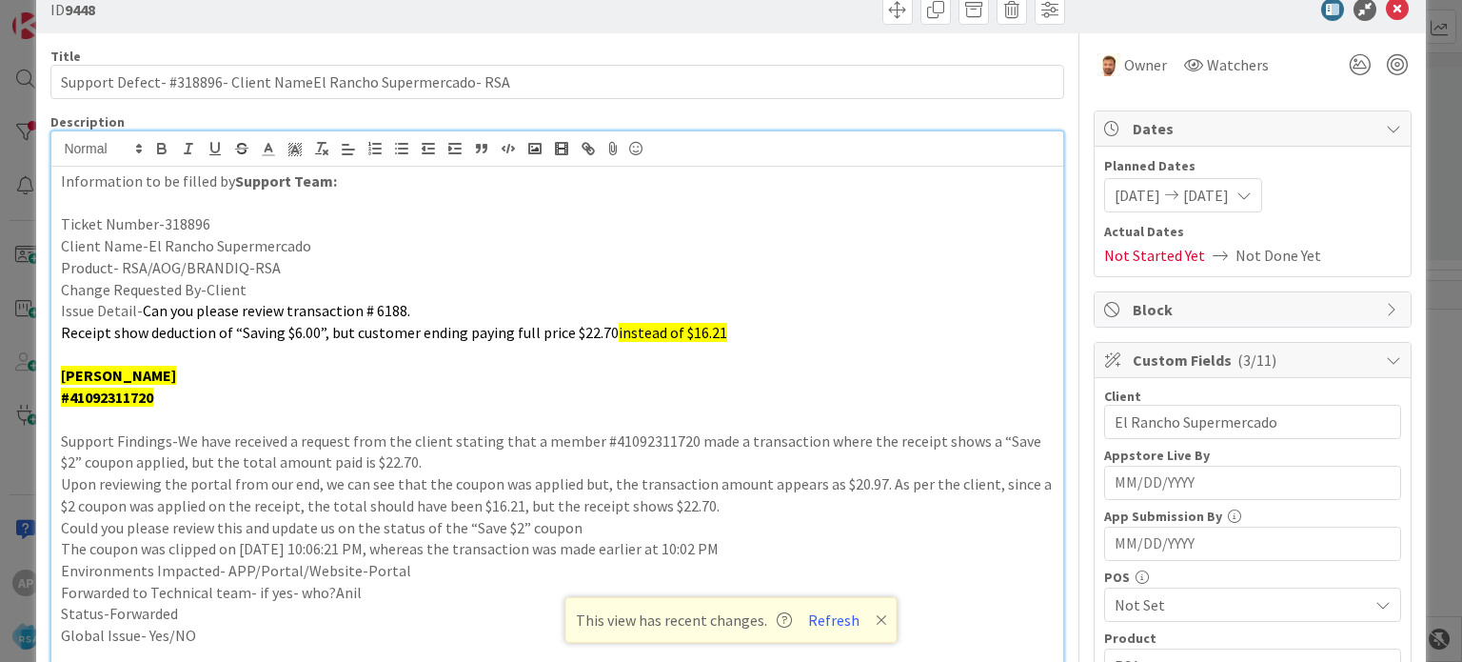
click at [654, 361] on p at bounding box center [557, 355] width 992 height 22
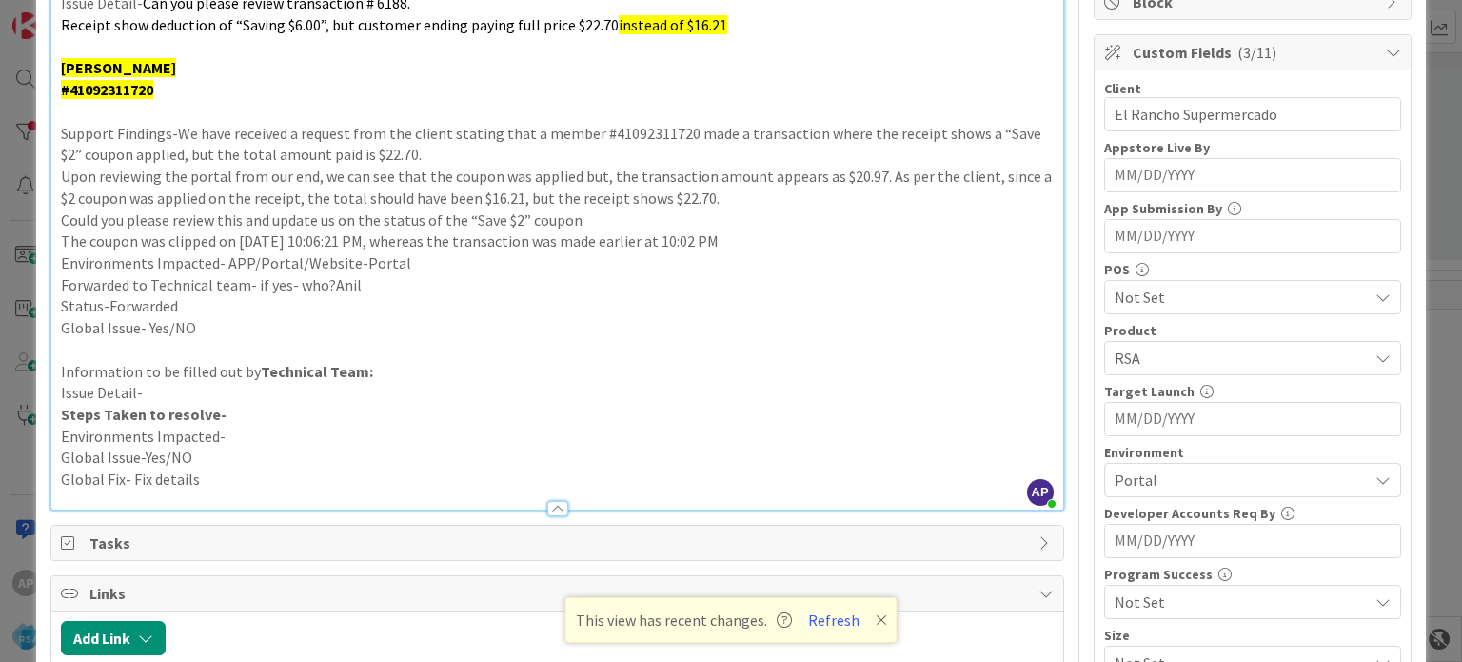
scroll to position [0, 0]
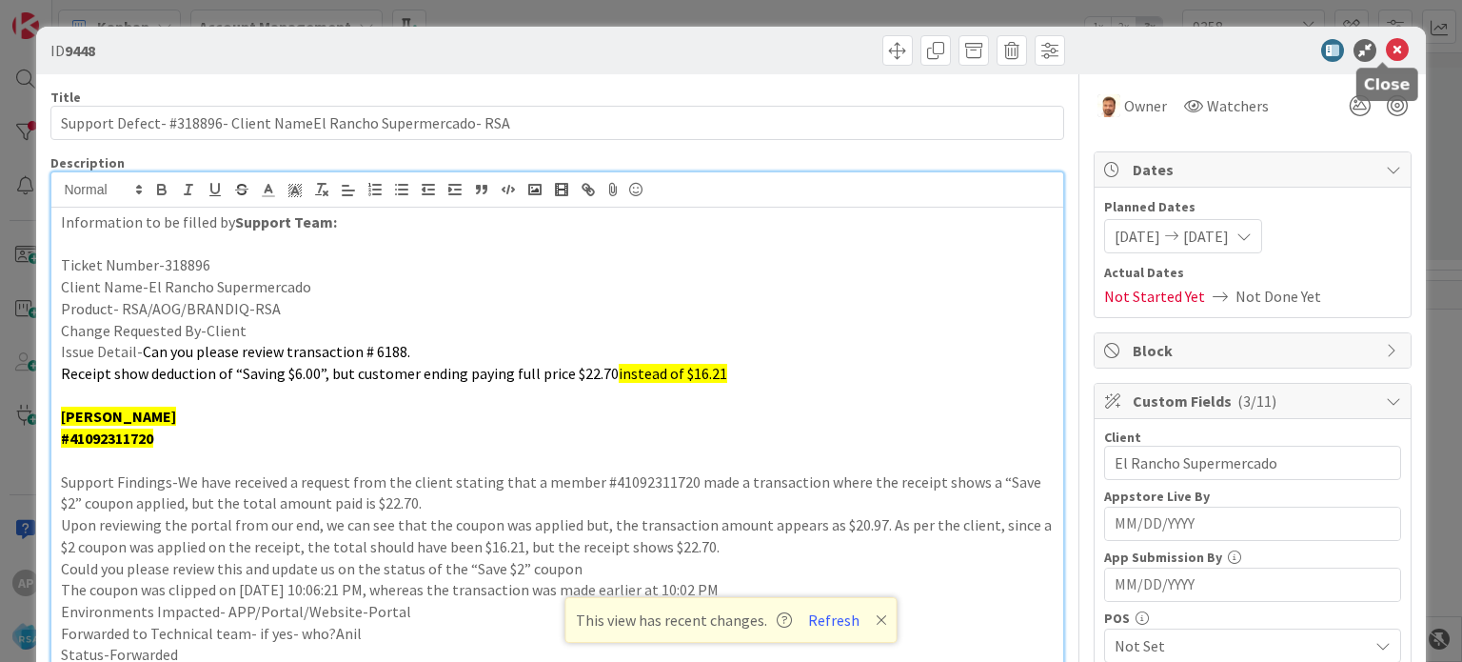
click at [1386, 41] on icon at bounding box center [1397, 50] width 23 height 23
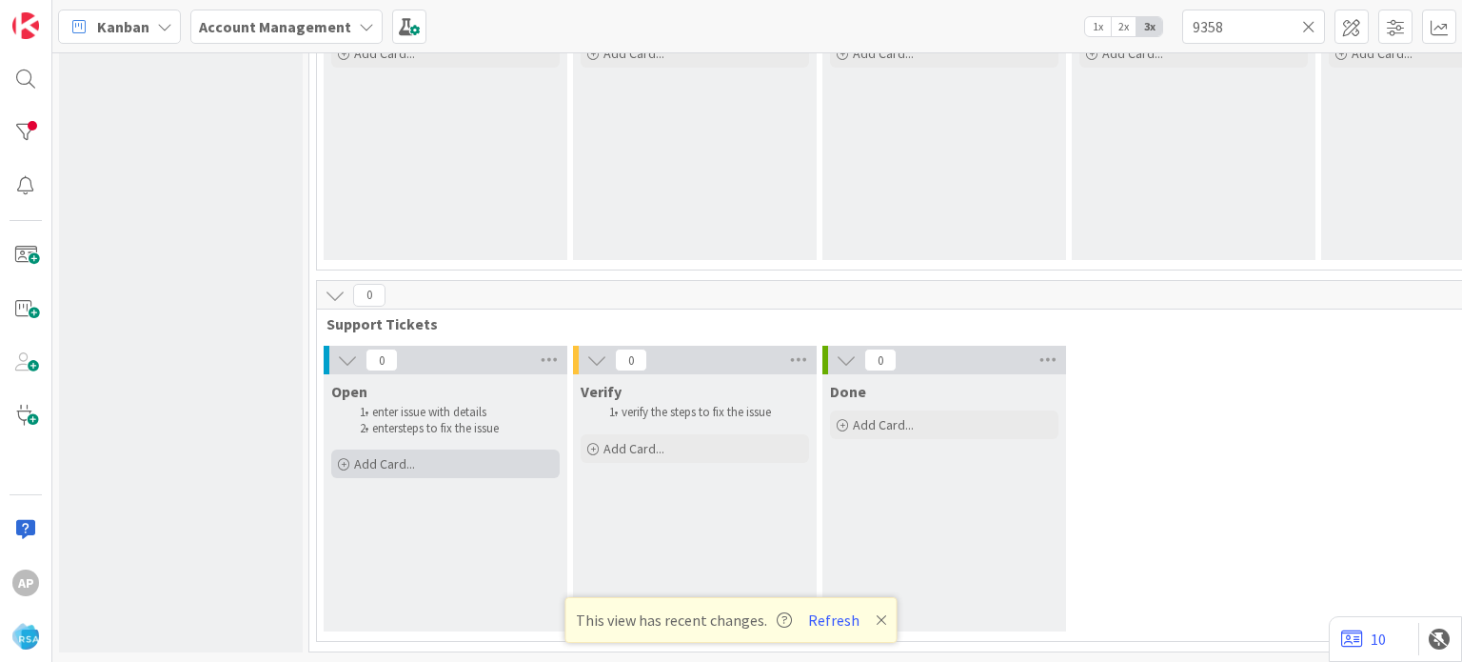
click at [477, 449] on div "Add Card..." at bounding box center [445, 463] width 228 height 29
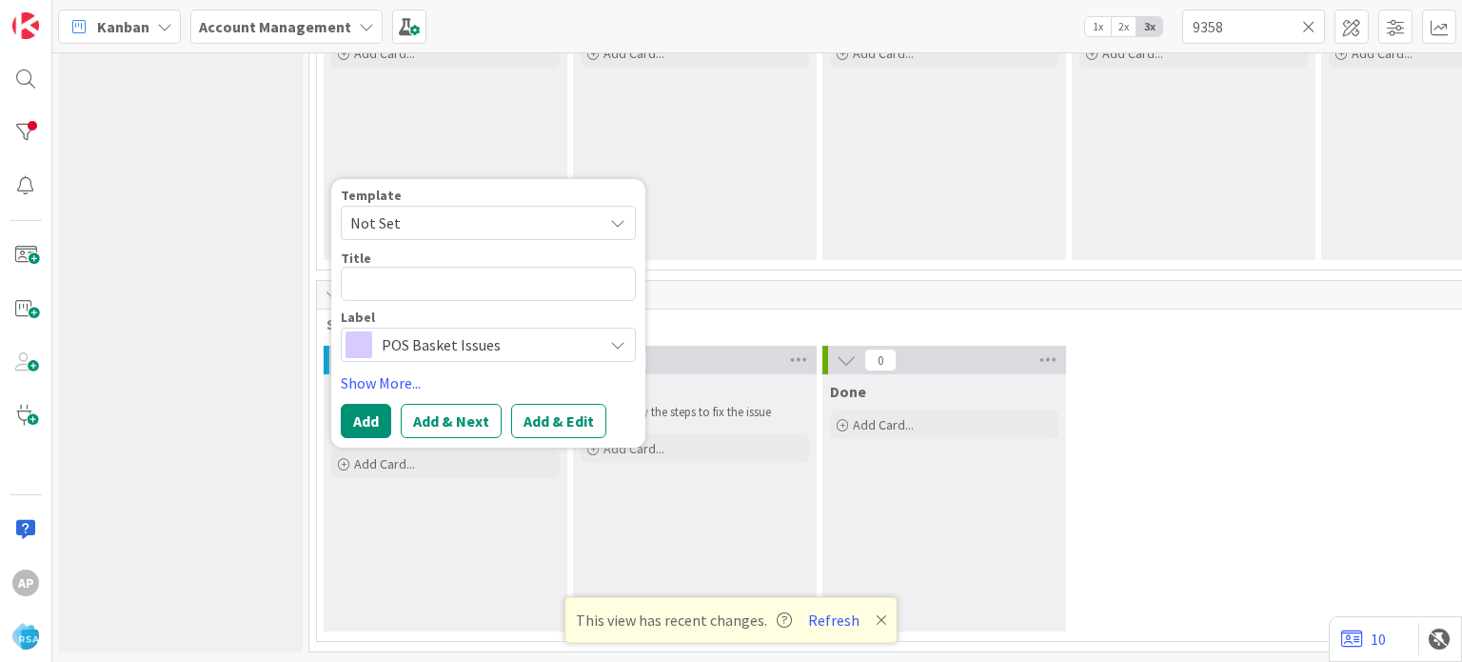
click at [459, 210] on span "Not Set" at bounding box center [469, 222] width 238 height 25
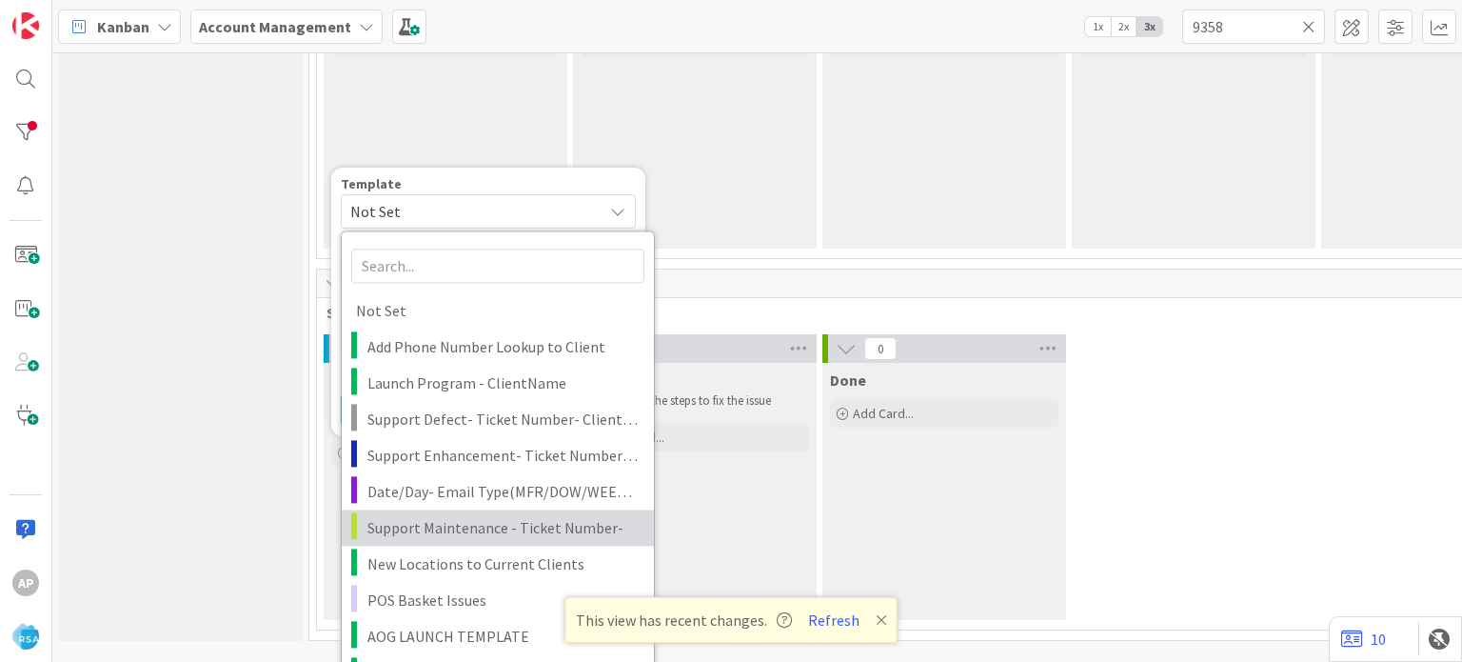
click at [462, 527] on span "Support Maintenance - Ticket Number-" at bounding box center [503, 527] width 272 height 25
type textarea "x"
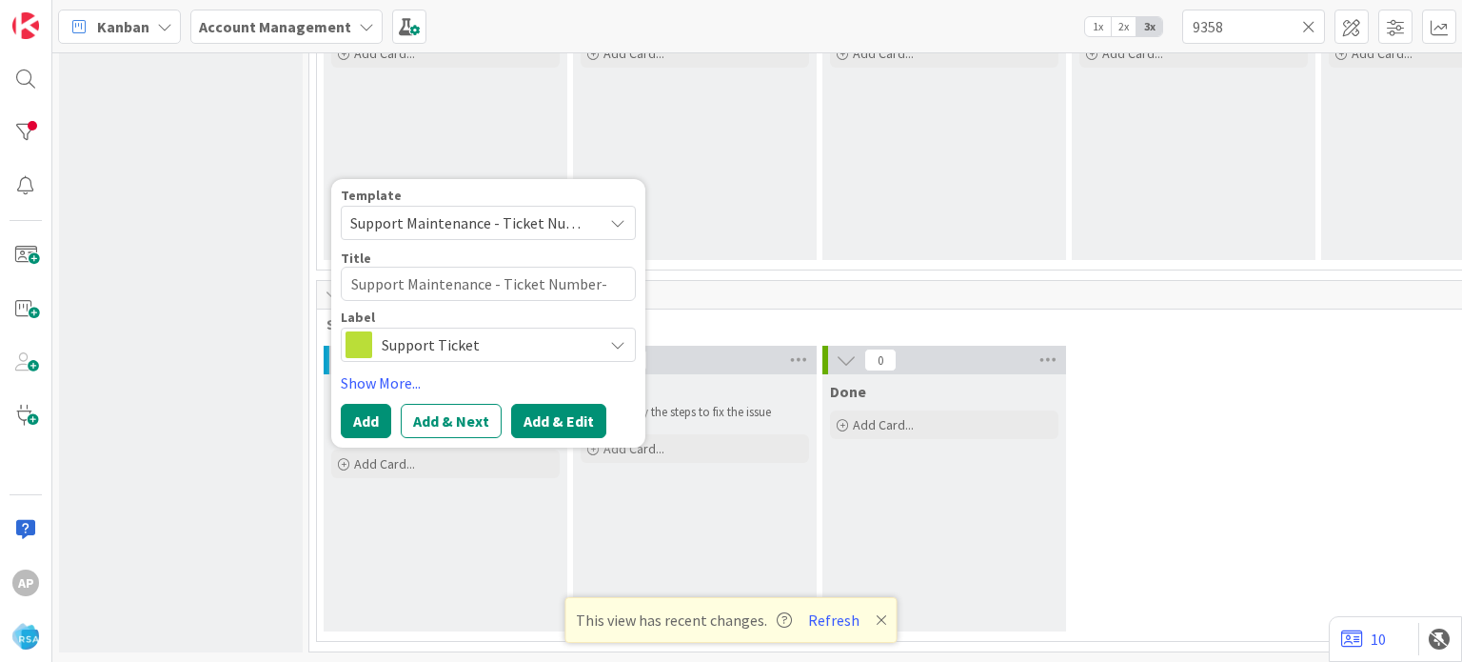
click at [541, 404] on button "Add & Edit" at bounding box center [558, 421] width 95 height 34
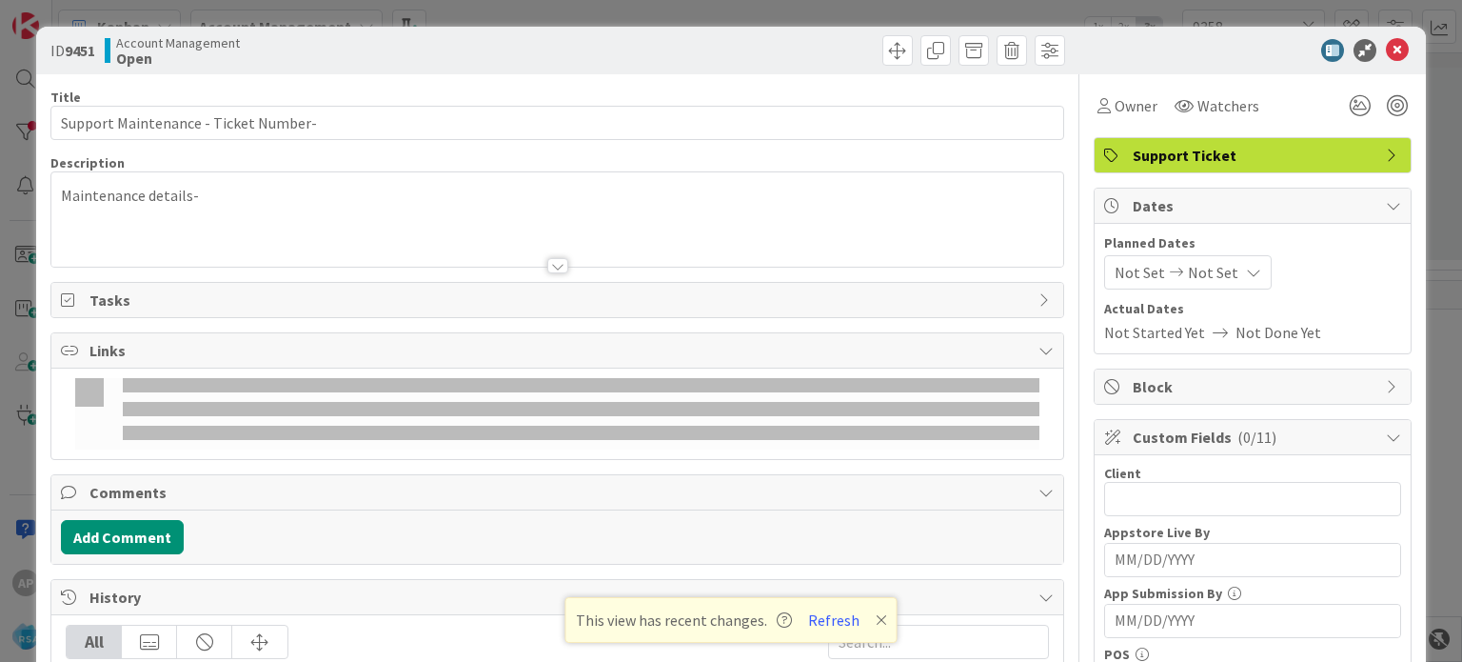
click at [876, 622] on icon at bounding box center [881, 619] width 11 height 15
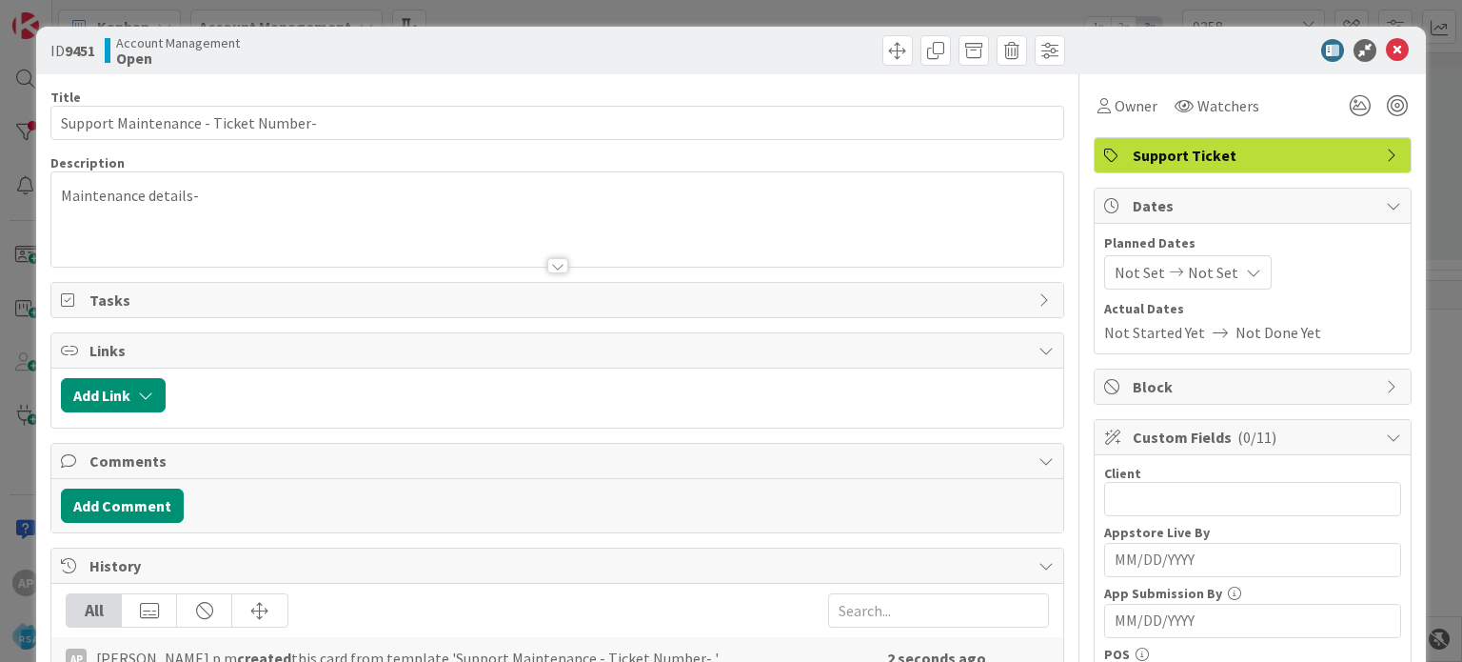
click at [547, 264] on div at bounding box center [557, 265] width 21 height 15
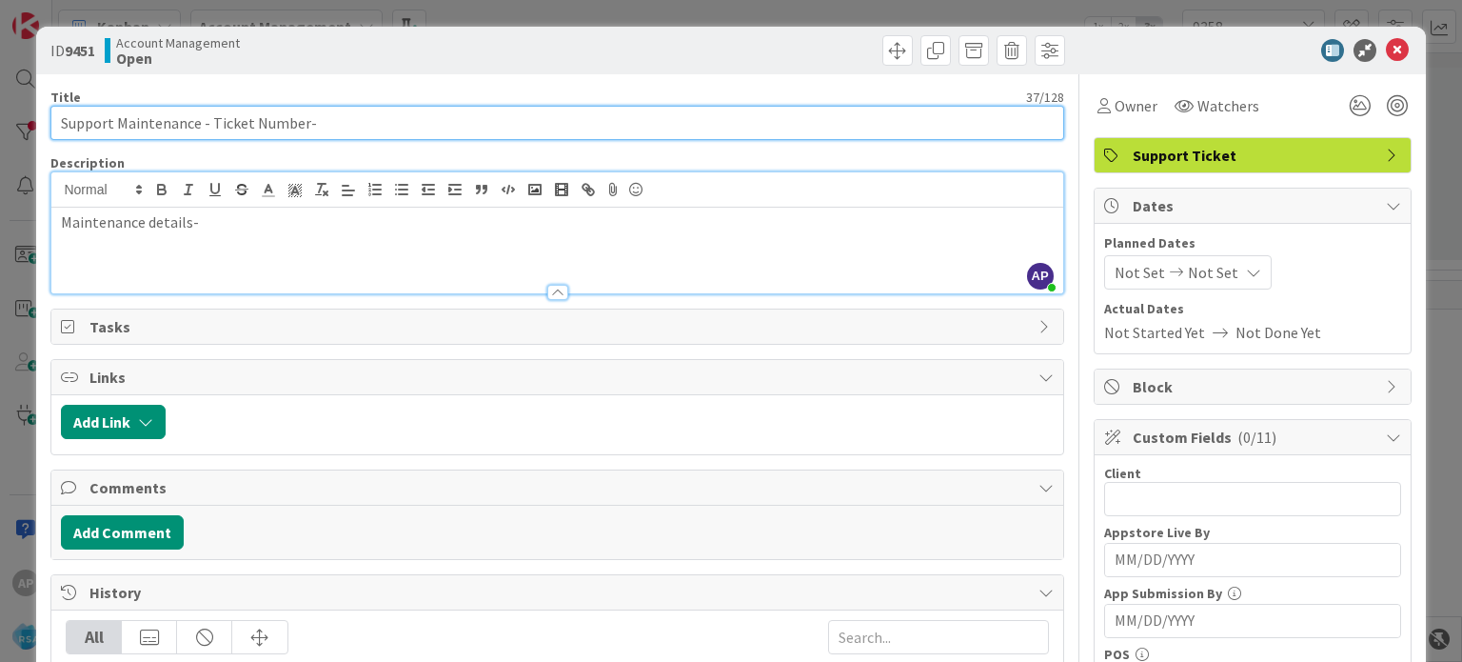
drag, startPoint x: 208, startPoint y: 120, endPoint x: 303, endPoint y: 128, distance: 94.6
click at [303, 128] on input "Support Maintenance - Ticket Number-" at bounding box center [556, 123] width 1013 height 34
paste input "#318933"
click at [303, 128] on input "Support Maintenance - #318933-" at bounding box center [556, 123] width 1013 height 34
paste input "Solon Corner Market and [PERSON_NAME]’s Banana Stand"
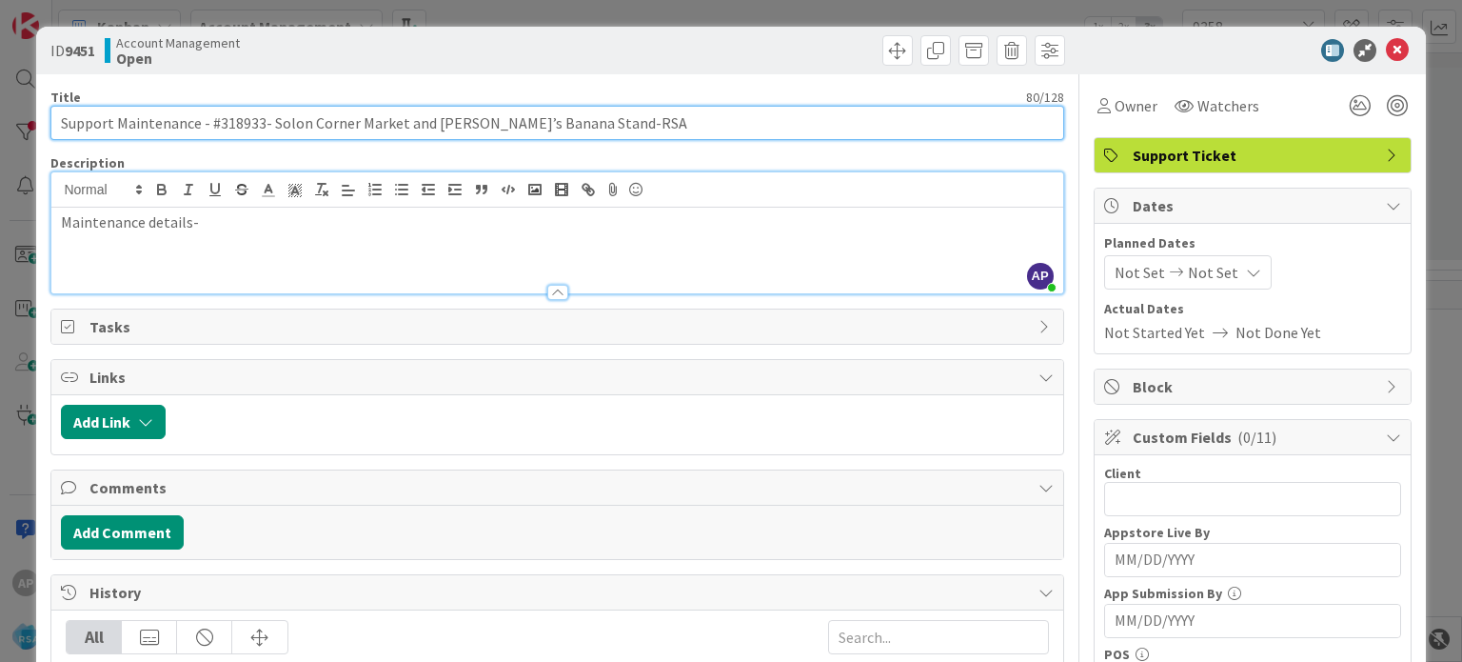
type input "Support Maintenance - #318933- Solon Corner Market and [PERSON_NAME]’s Banana S…"
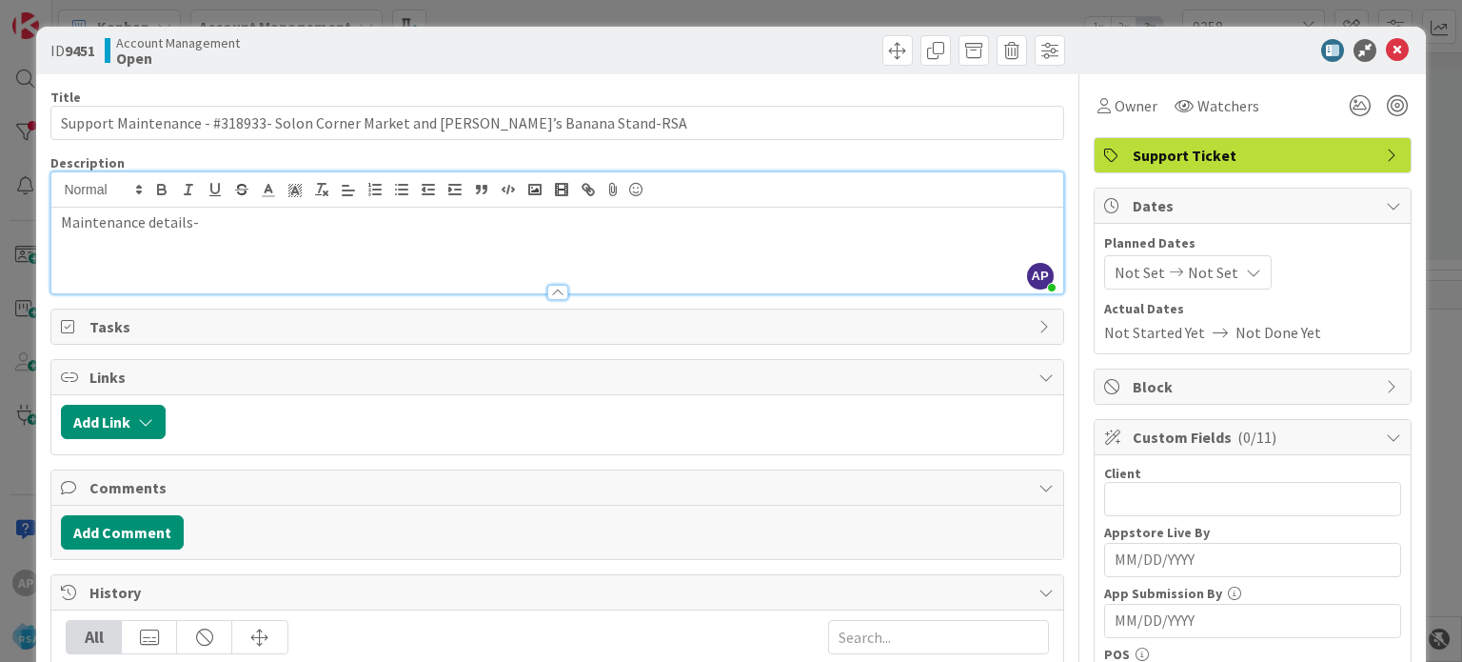
click at [551, 292] on div at bounding box center [557, 292] width 21 height 15
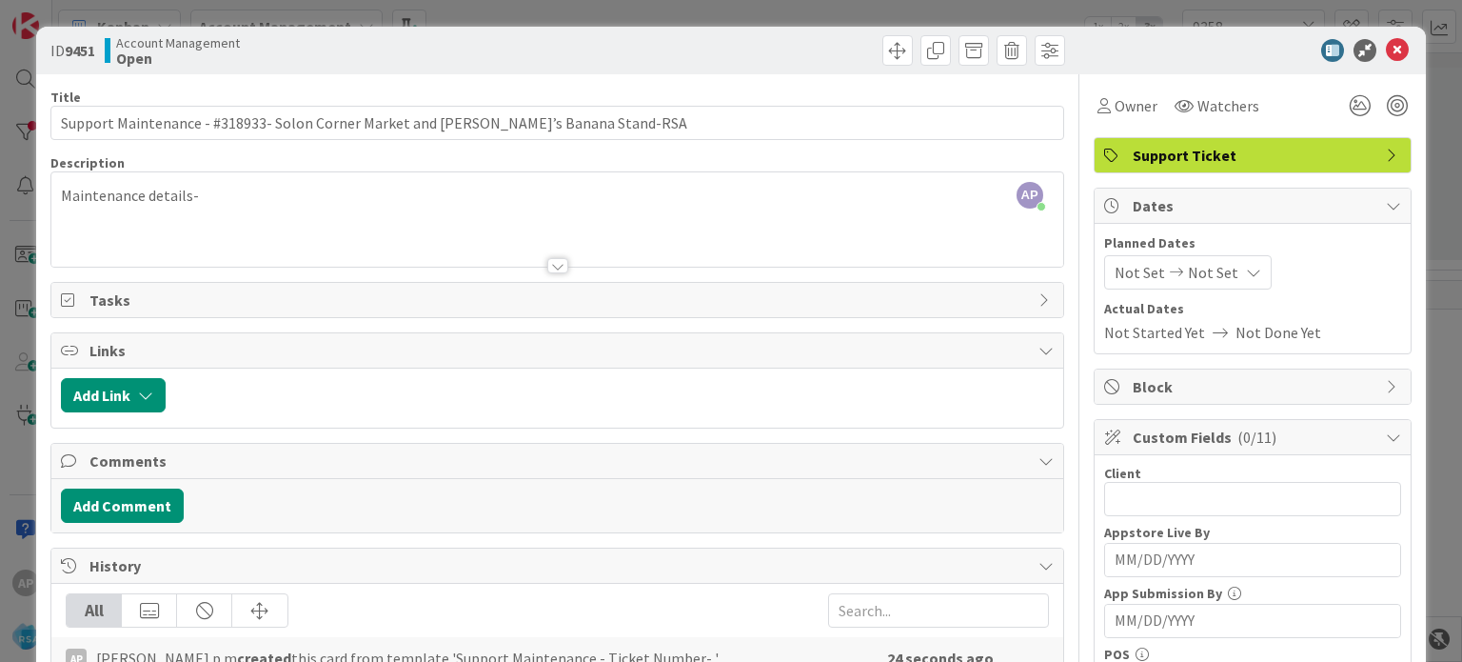
click at [228, 190] on p "Maintenance details-" at bounding box center [557, 196] width 992 height 22
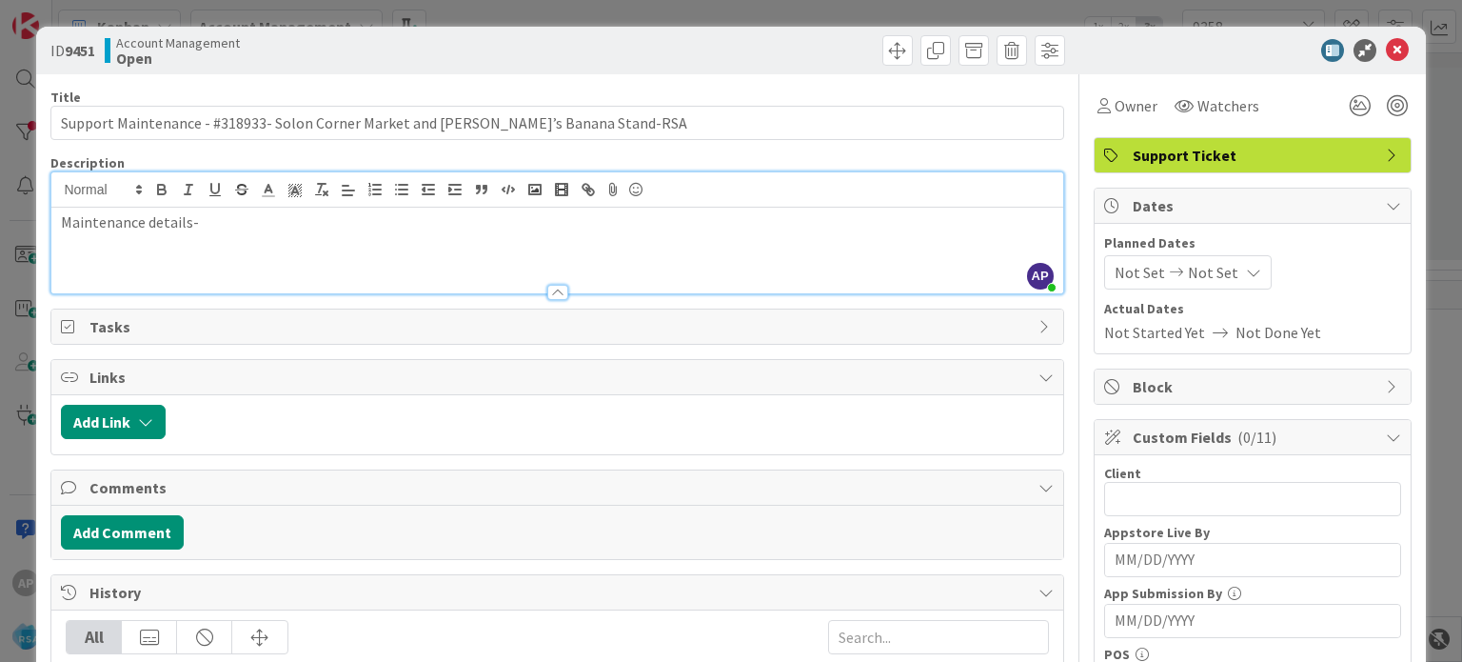
click at [185, 252] on div "Maintenance details-" at bounding box center [556, 250] width 1011 height 86
click at [235, 226] on p "Maintenance details-" at bounding box center [557, 222] width 992 height 22
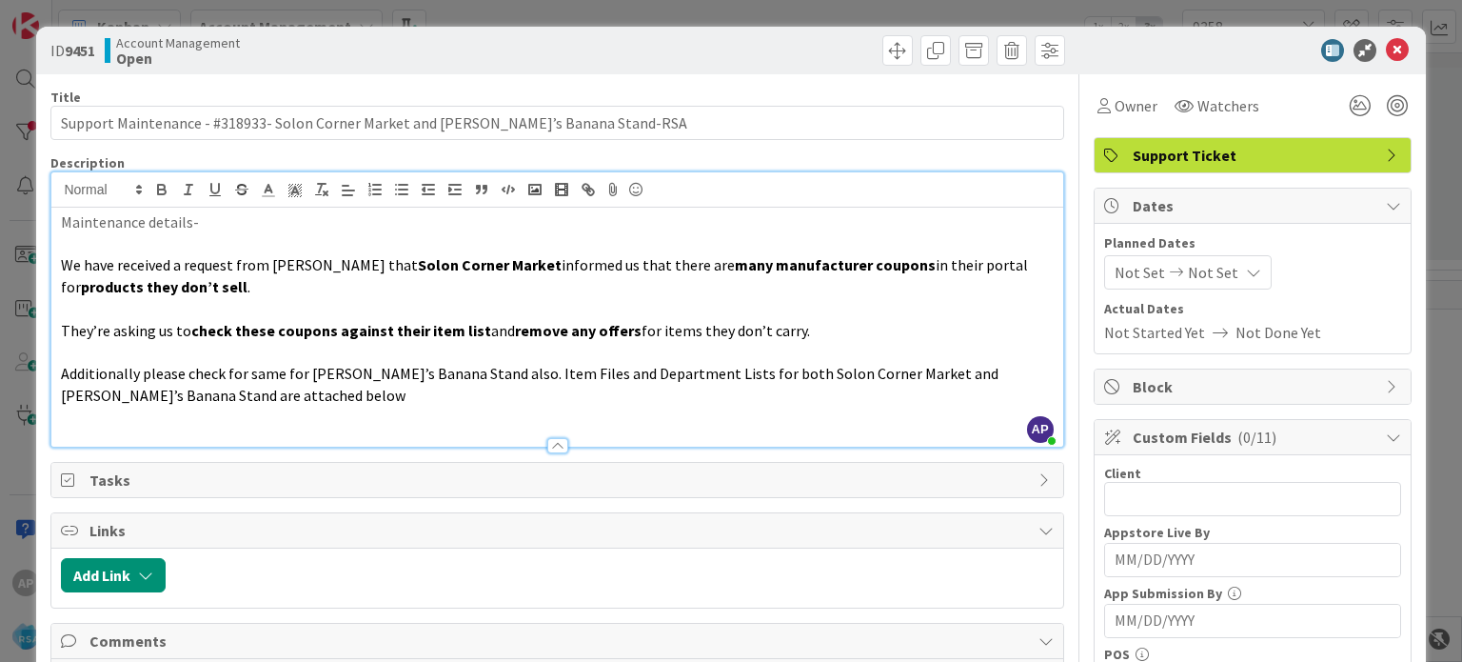
click at [209, 230] on p "Maintenance details-" at bounding box center [557, 222] width 992 height 22
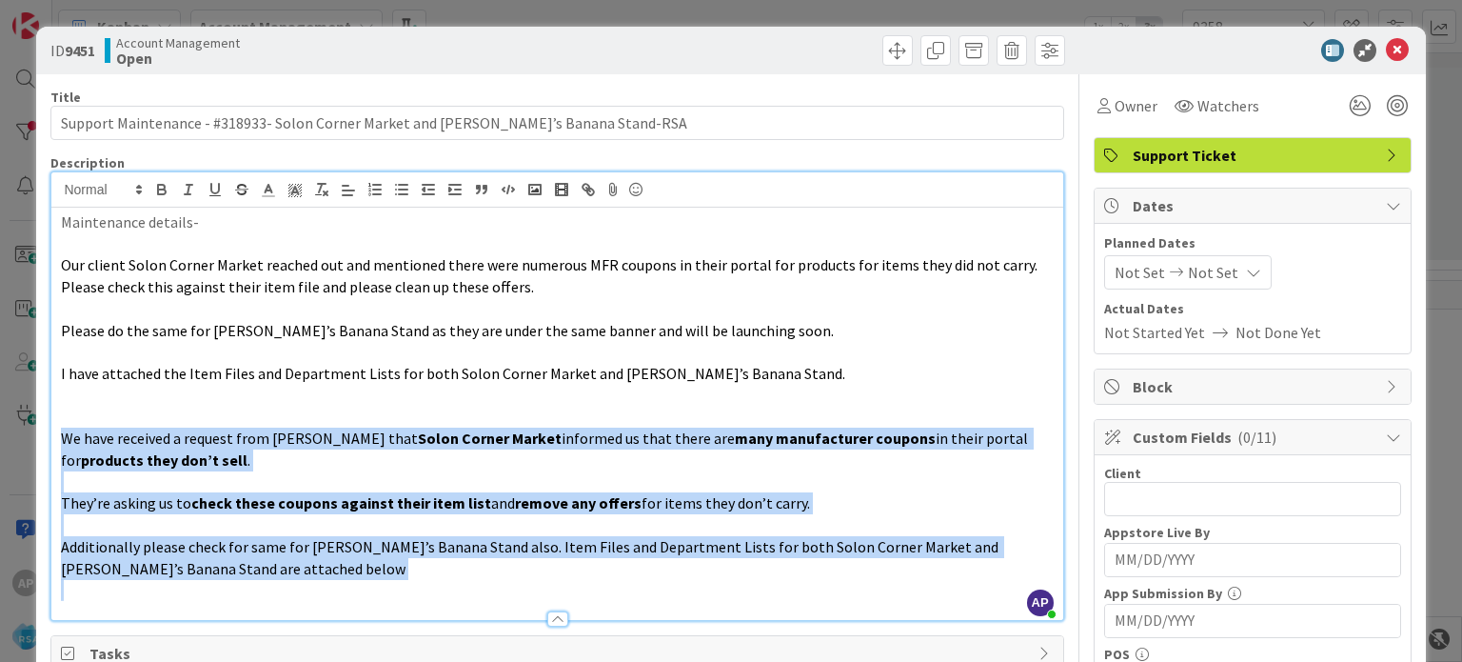
drag, startPoint x: 256, startPoint y: 578, endPoint x: 53, endPoint y: 436, distance: 247.4
click at [53, 436] on div "Maintenance details- Our client Solon Corner Market reached out and mentioned t…" at bounding box center [556, 413] width 1011 height 412
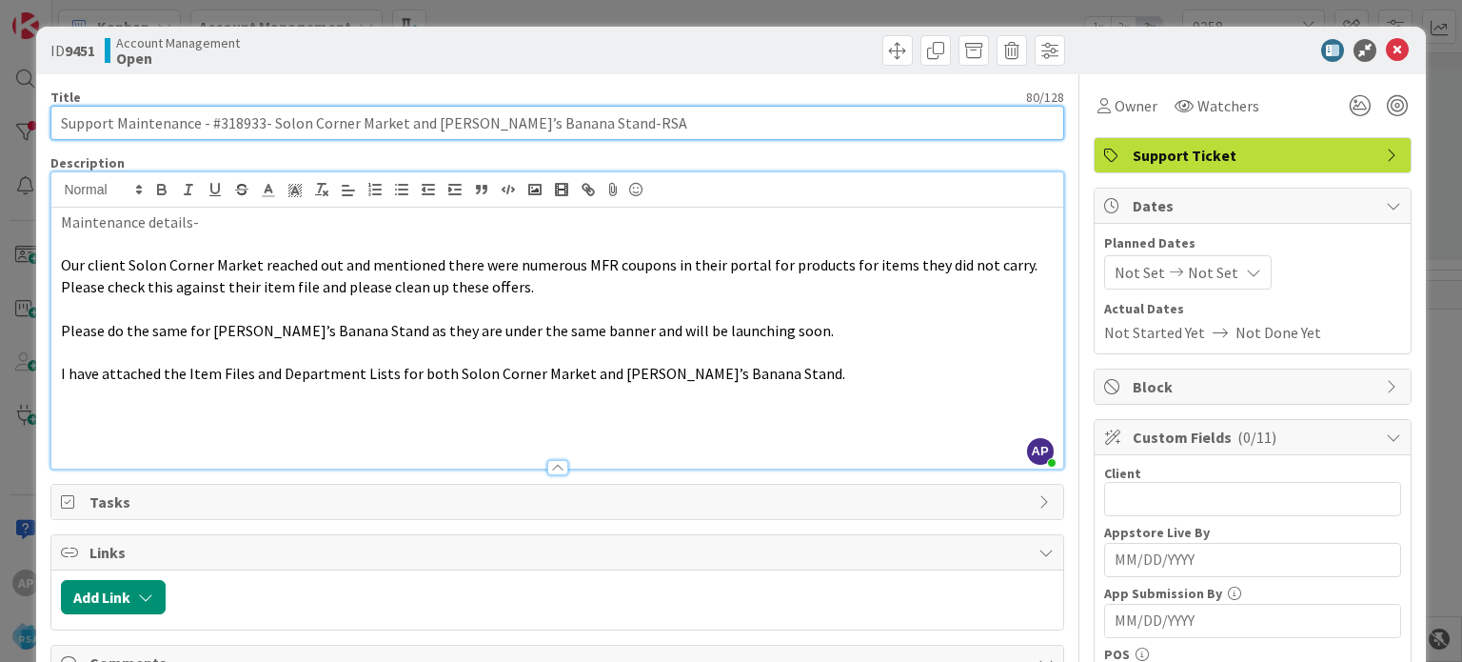
drag, startPoint x: 575, startPoint y: 121, endPoint x: 272, endPoint y: 131, distance: 302.9
click at [272, 131] on input "Support Maintenance - #318933- Solon Corner Market and [PERSON_NAME]’s Banana S…" at bounding box center [556, 123] width 1013 height 34
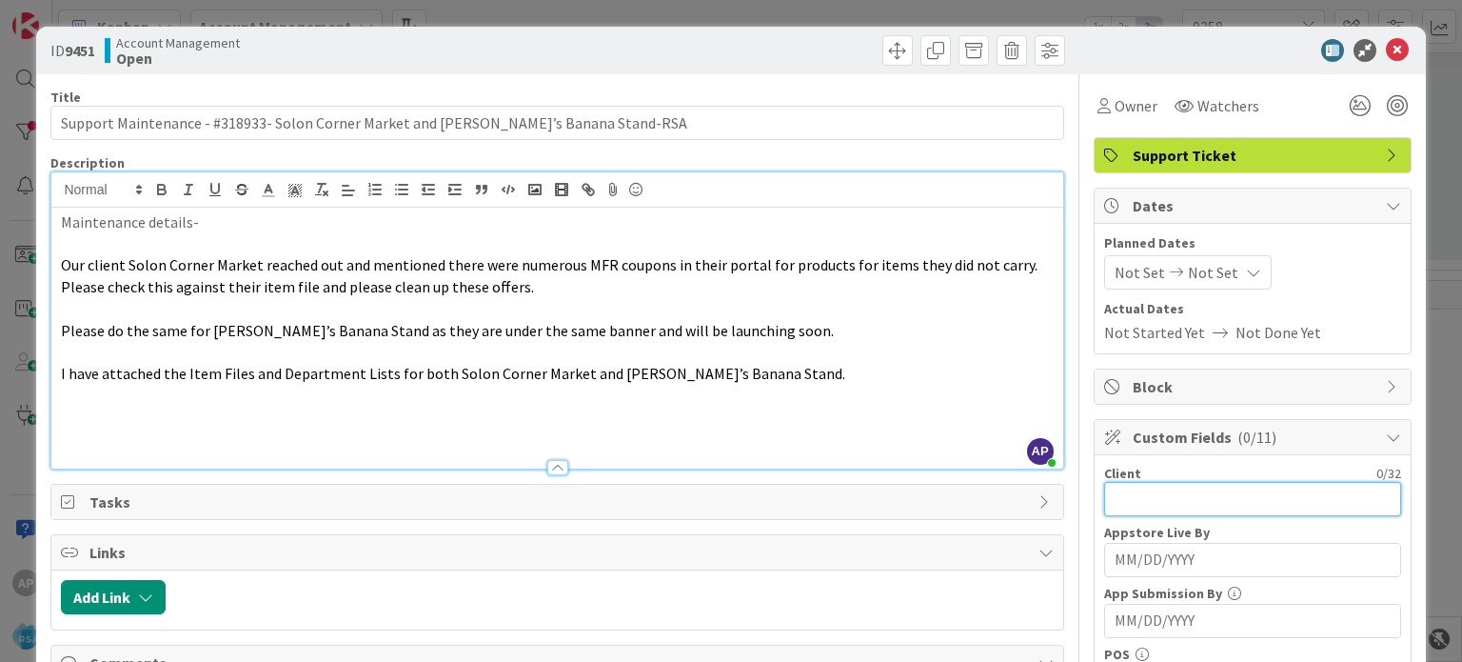
drag, startPoint x: 1121, startPoint y: 495, endPoint x: 1108, endPoint y: 500, distance: 14.1
click at [1108, 500] on input "text" at bounding box center [1252, 499] width 297 height 34
paste input "Solon Corner Market and [PERSON_NAME]’s"
type input "Solon Corner Market and [PERSON_NAME]’s"
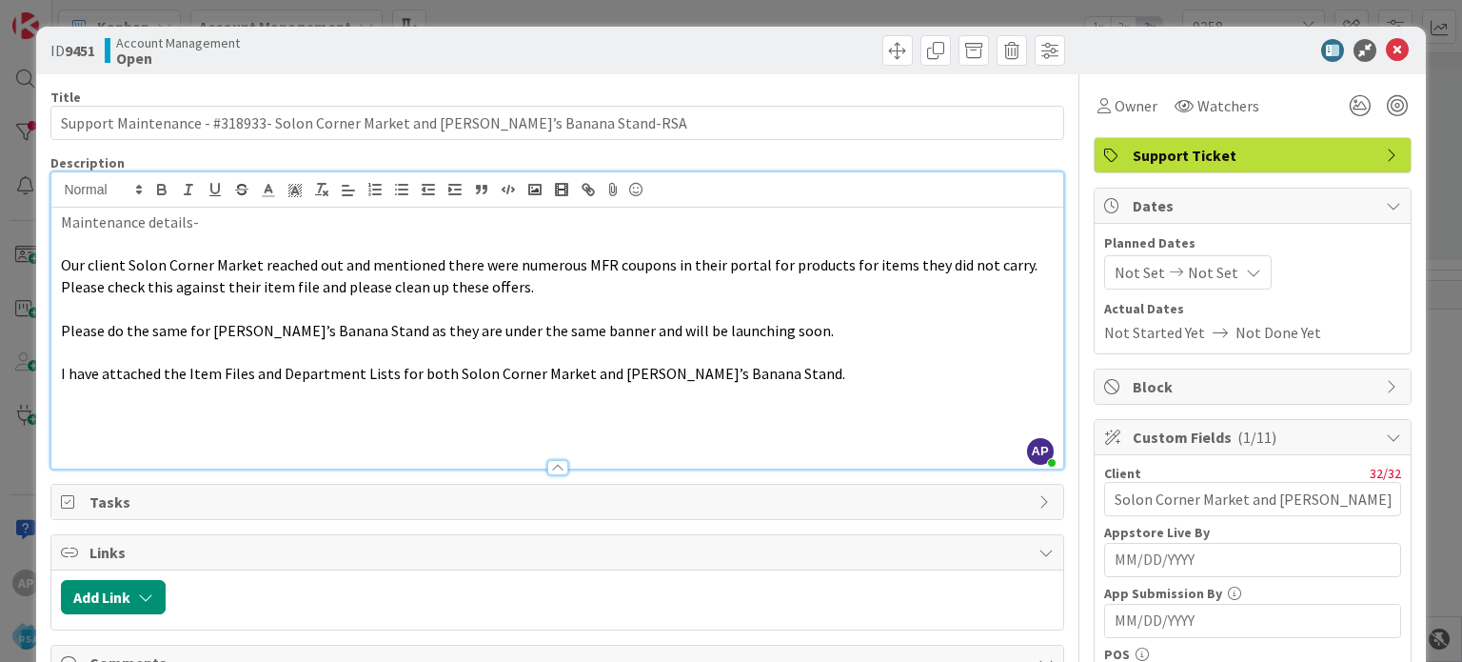
click at [1115, 276] on span "Not Set" at bounding box center [1140, 272] width 50 height 23
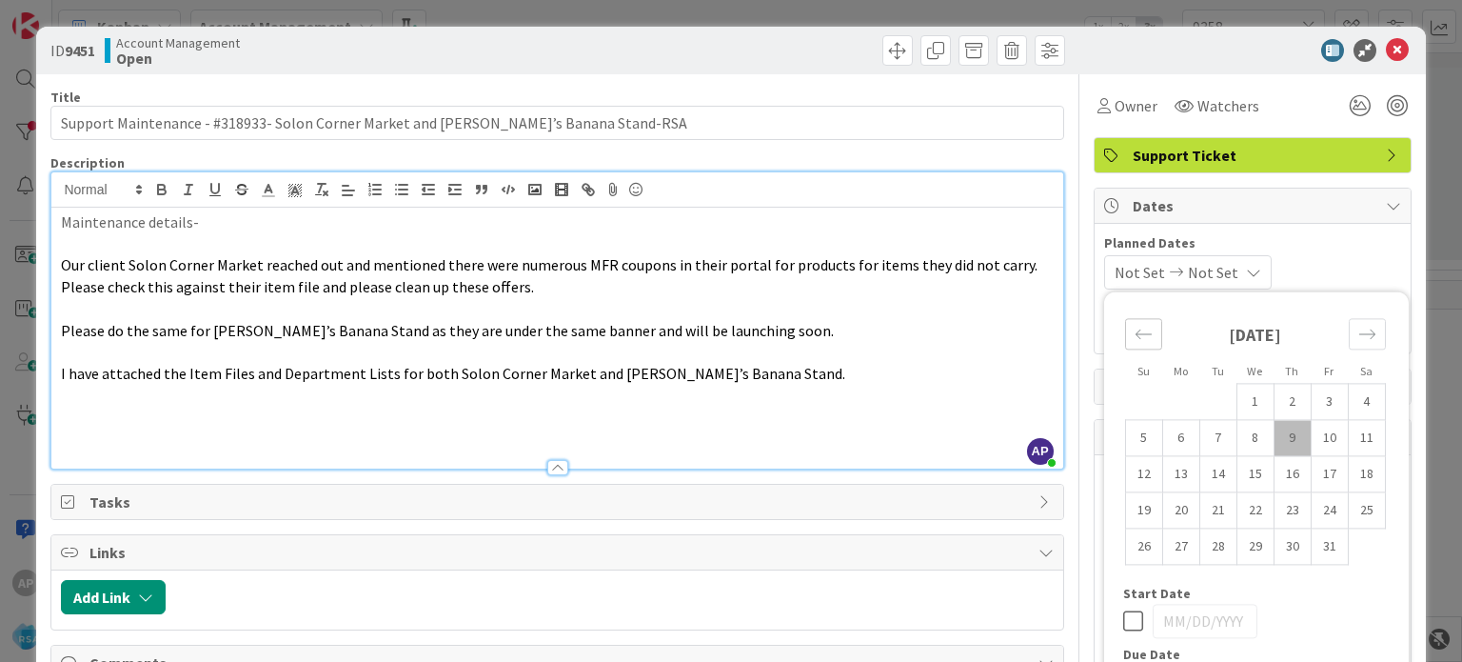
click at [1130, 345] on div "Move backward to switch to the previous month." at bounding box center [1143, 333] width 37 height 31
click at [1162, 543] on td "29" at bounding box center [1180, 546] width 37 height 36
type input "[DATE]"
click at [1358, 327] on icon "Move forward to switch to the next month." at bounding box center [1367, 334] width 18 height 18
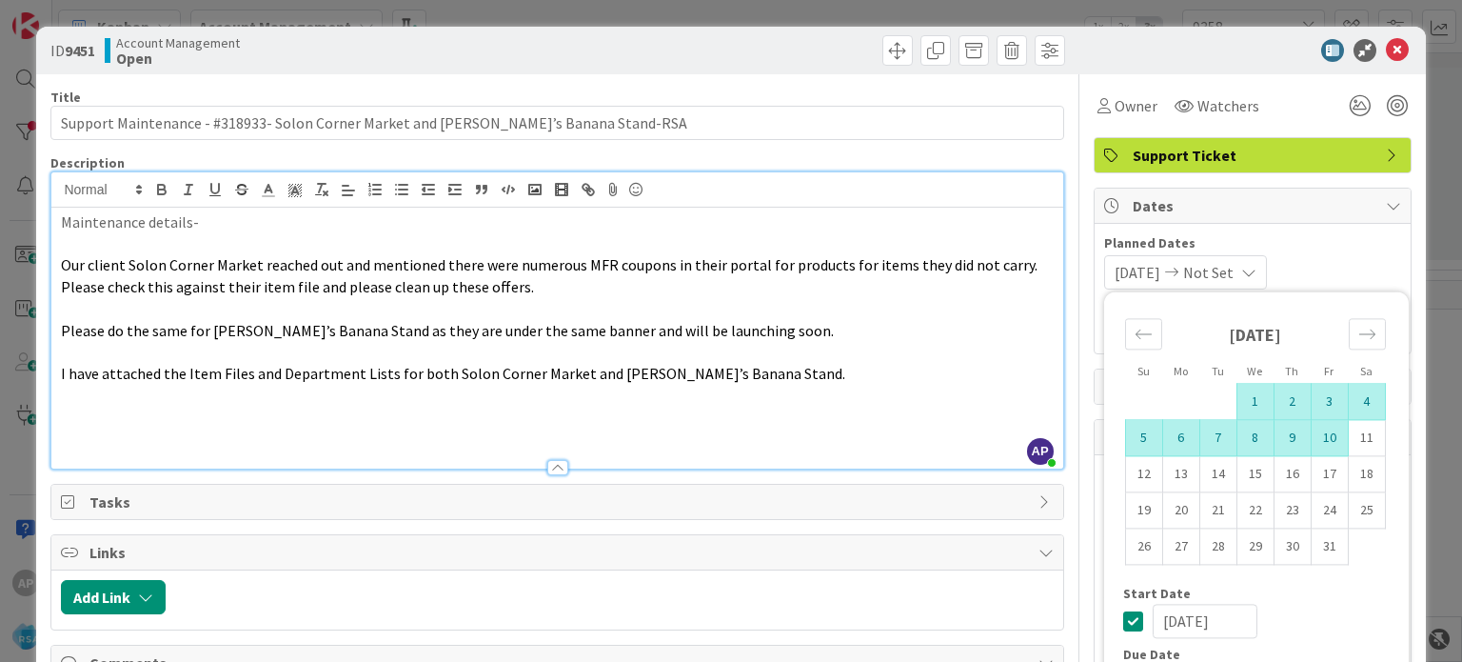
click at [1317, 438] on td "10" at bounding box center [1329, 438] width 37 height 36
type input "[DATE]"
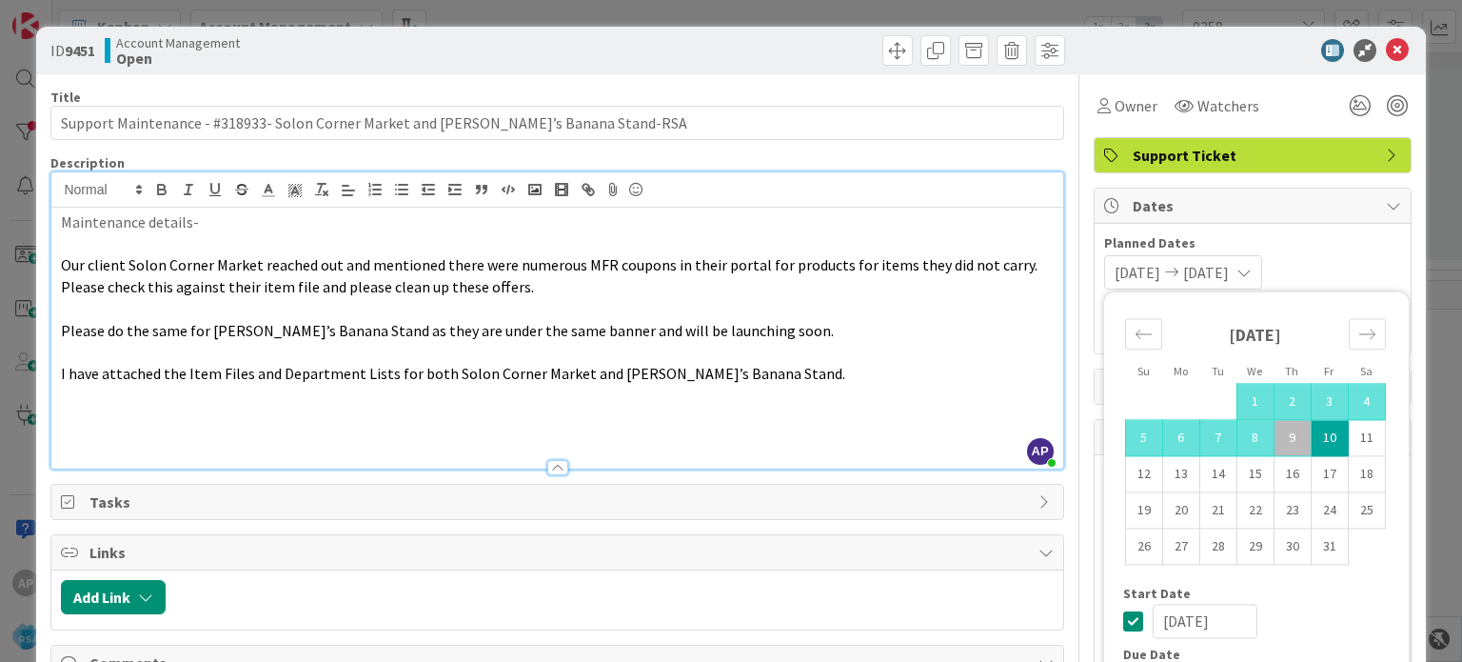
click at [769, 364] on p "I have attached the Item Files and Department Lists for both Solon Corner Marke…" at bounding box center [557, 374] width 992 height 22
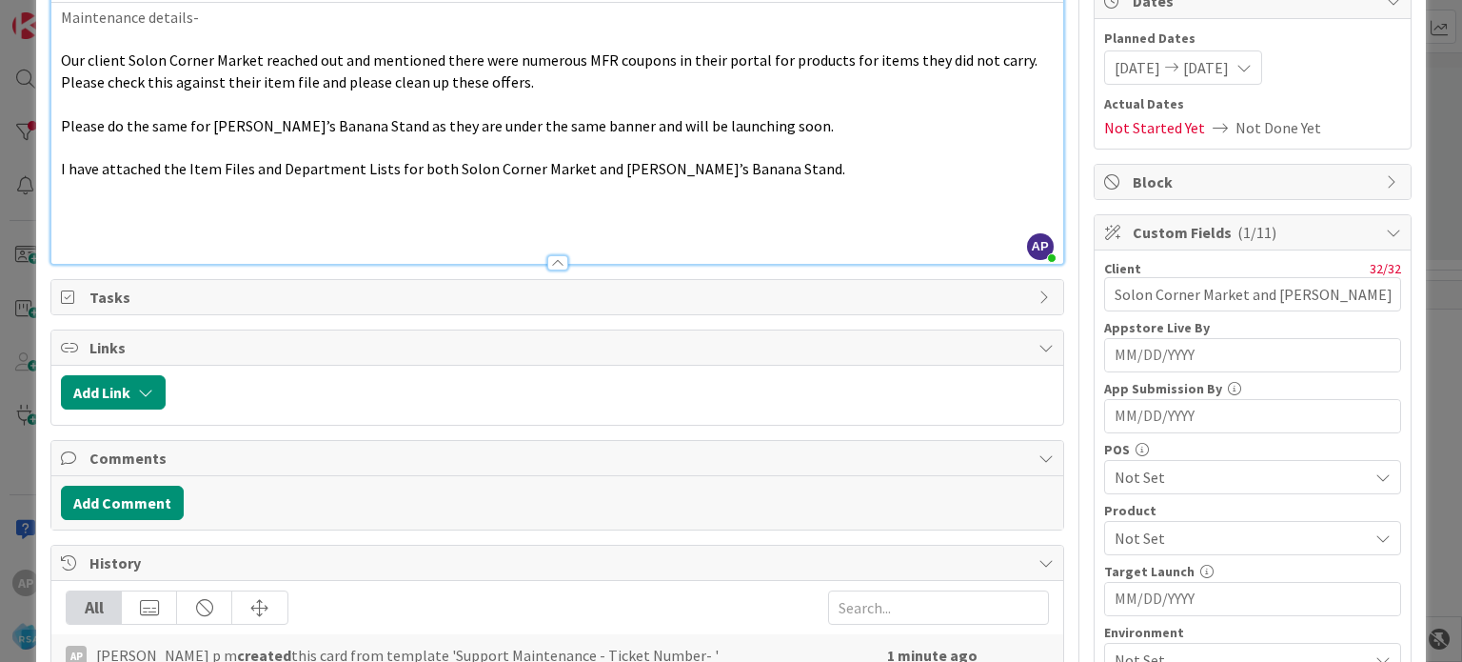
scroll to position [211, 0]
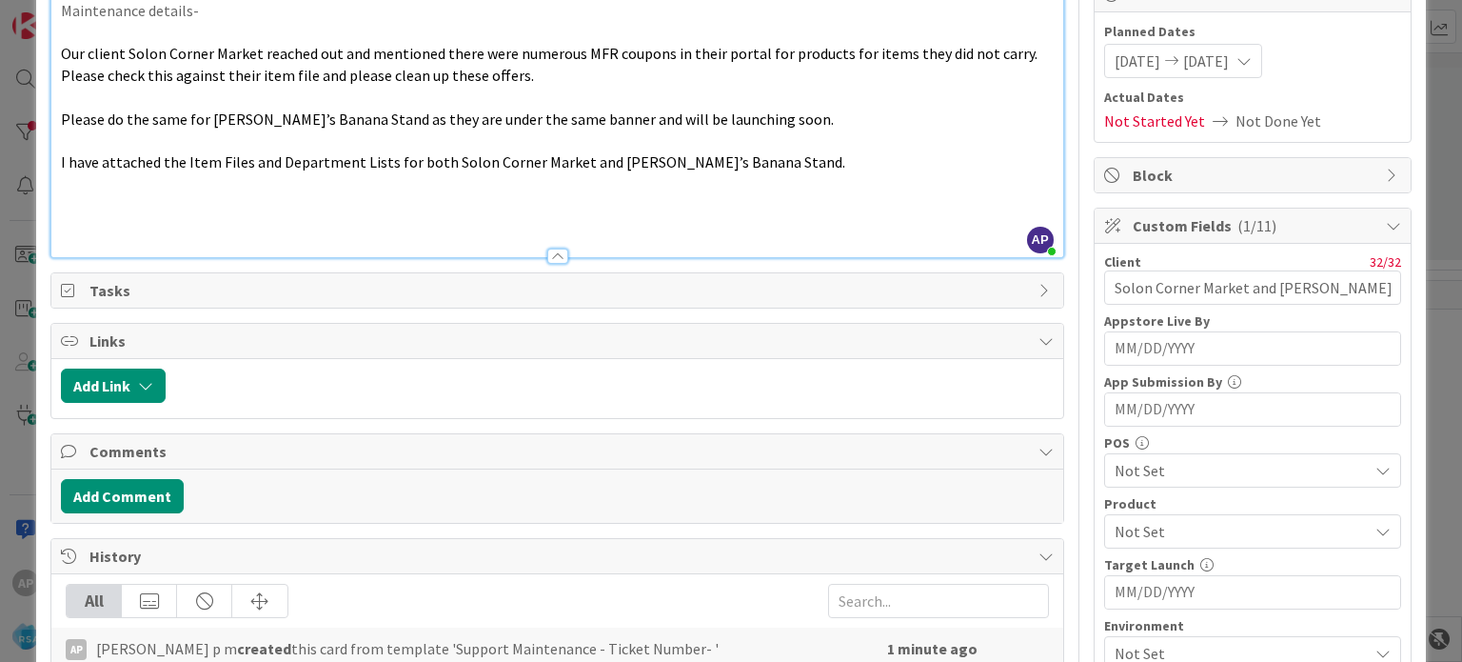
click at [1127, 533] on span "Not Set" at bounding box center [1241, 531] width 253 height 23
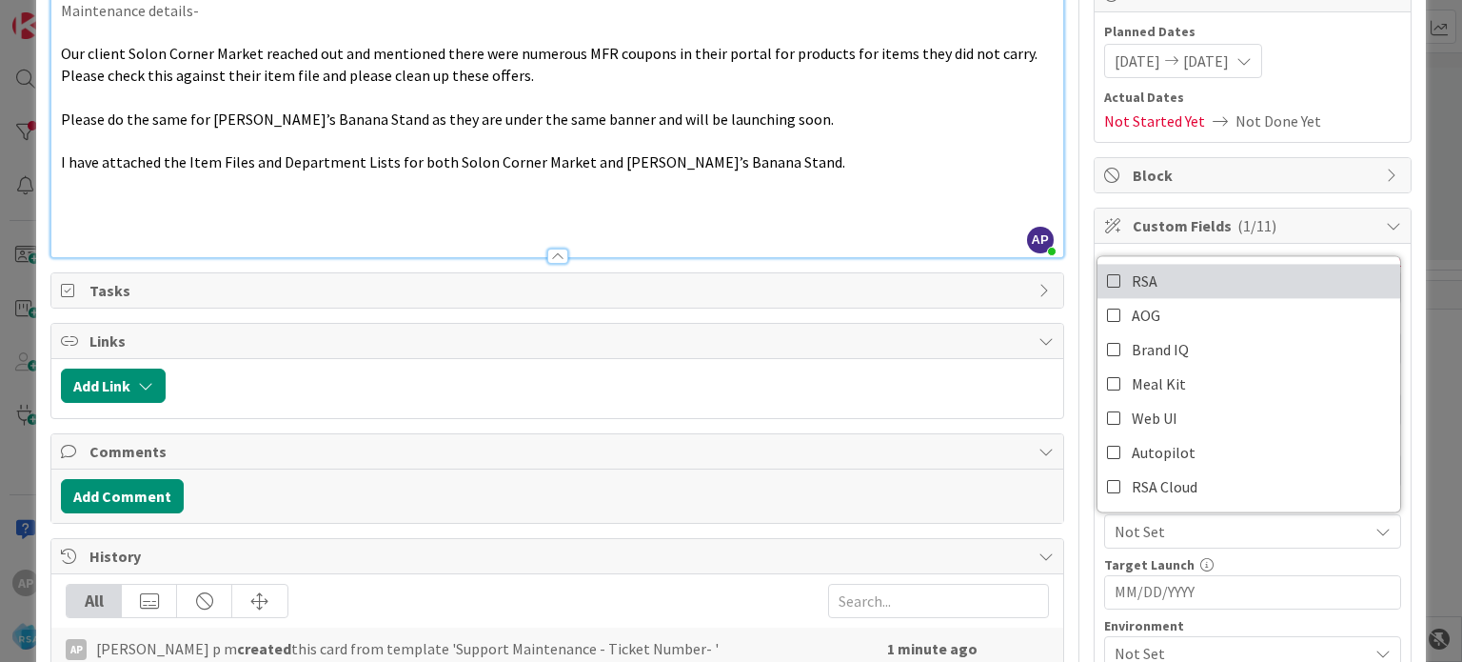
click at [1132, 289] on span "RSA" at bounding box center [1145, 281] width 26 height 29
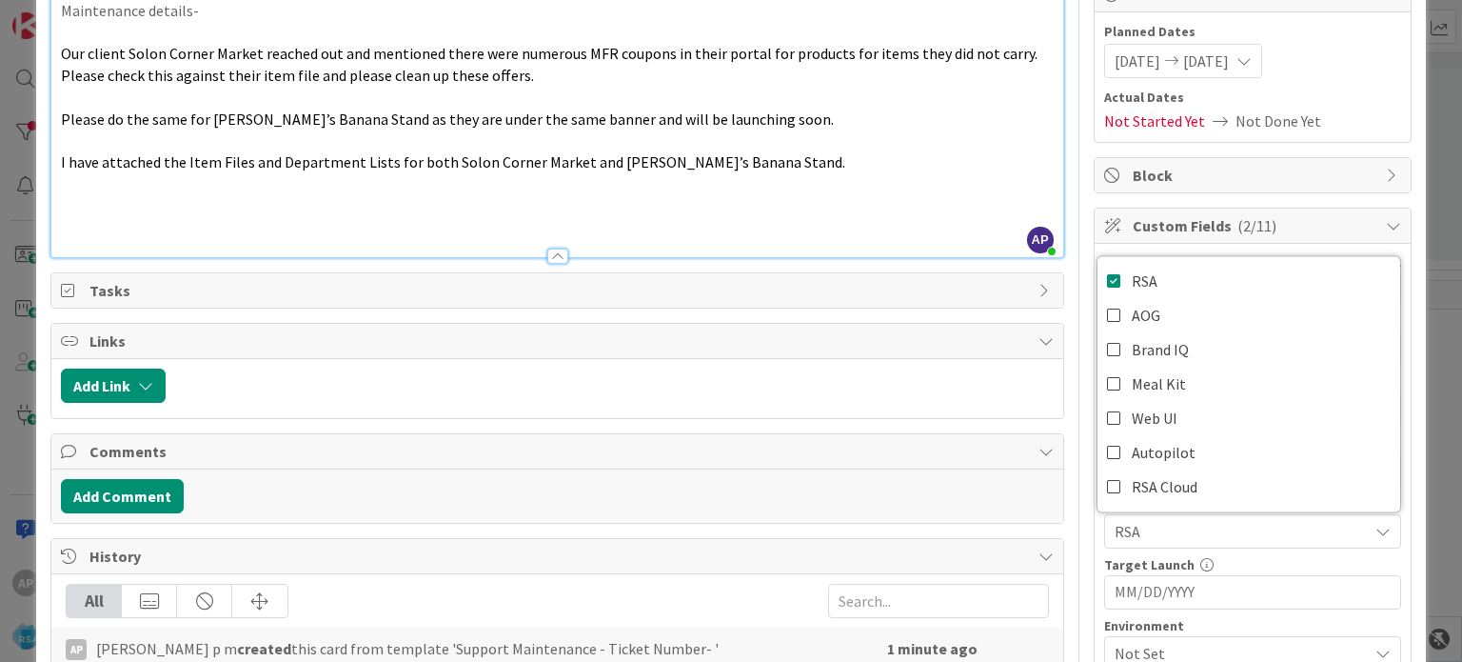
click at [829, 262] on div "Title 80 / 128 Support Maintenance - #318933- Solon Corner Market and [PERSON_N…" at bounding box center [556, 502] width 1013 height 1278
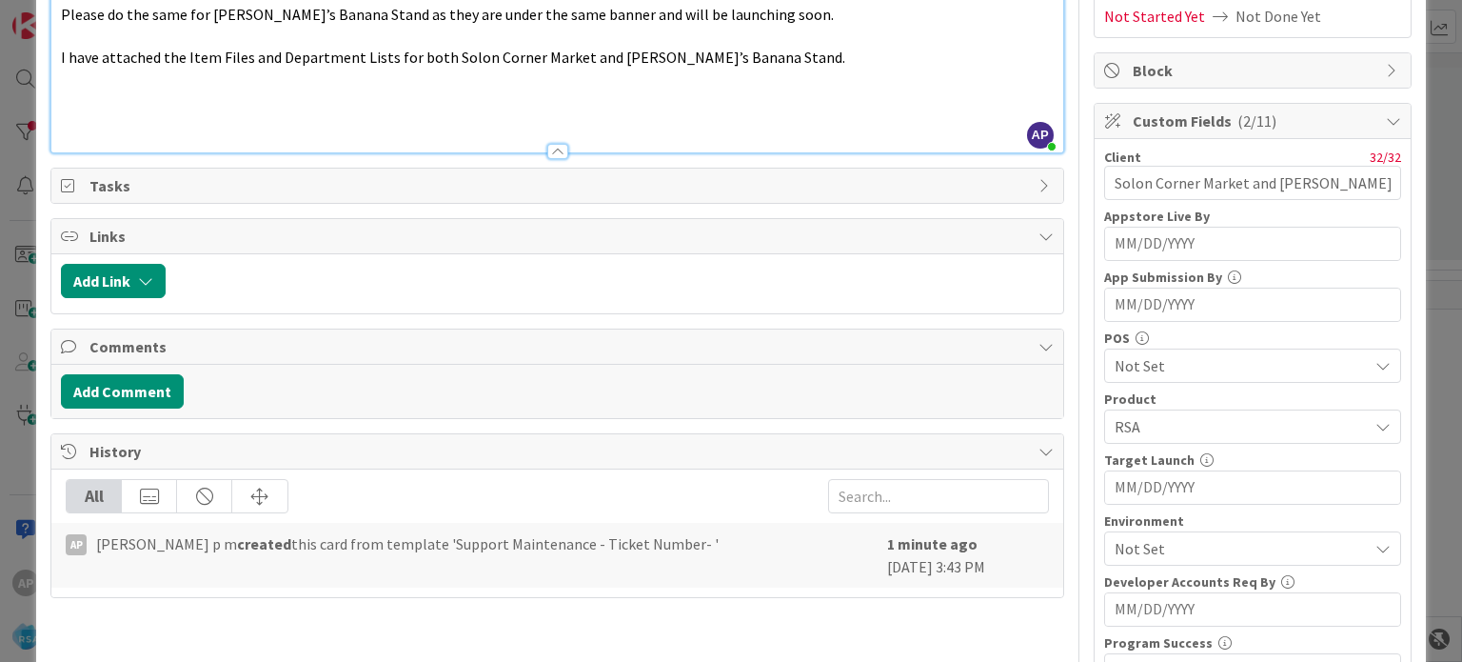
scroll to position [316, 0]
click at [1138, 537] on span "Not Set" at bounding box center [1241, 548] width 253 height 23
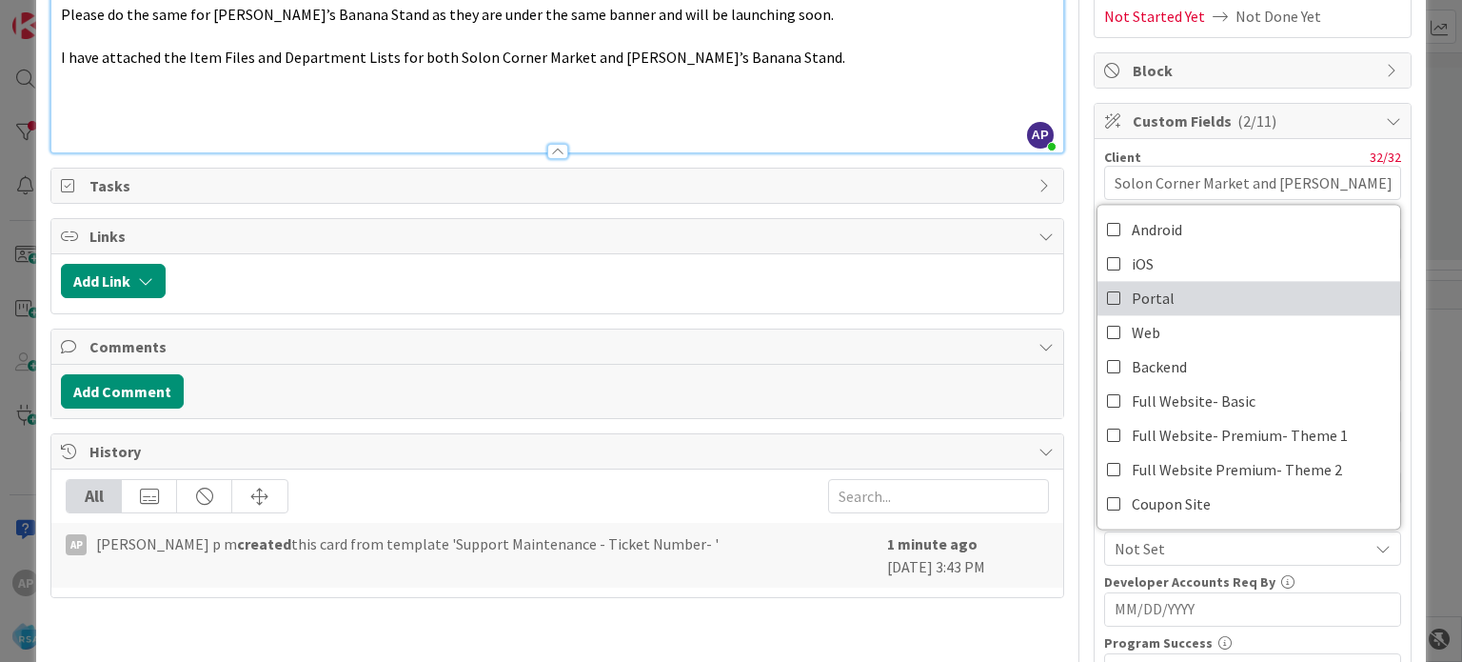
click at [1155, 304] on link "Portal" at bounding box center [1248, 298] width 303 height 34
click at [910, 95] on p at bounding box center [557, 100] width 992 height 22
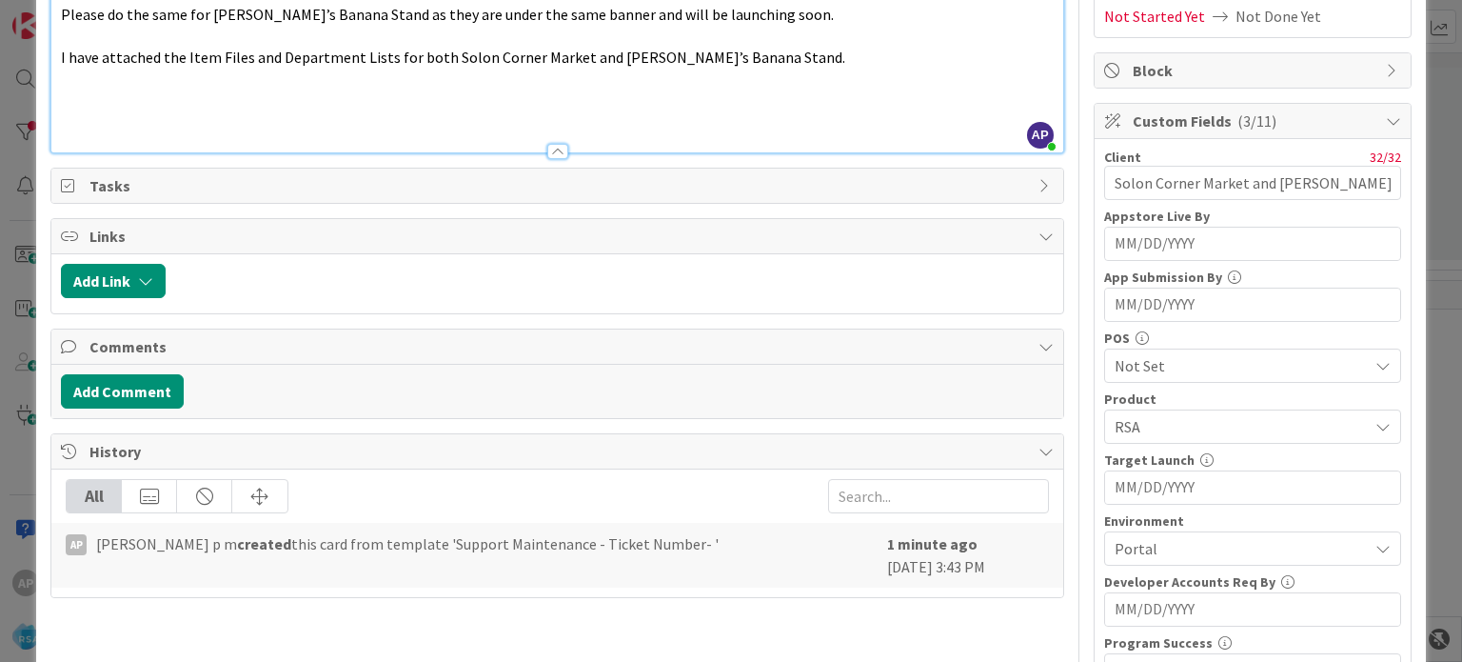
scroll to position [0, 0]
